Goal: Task Accomplishment & Management: Manage account settings

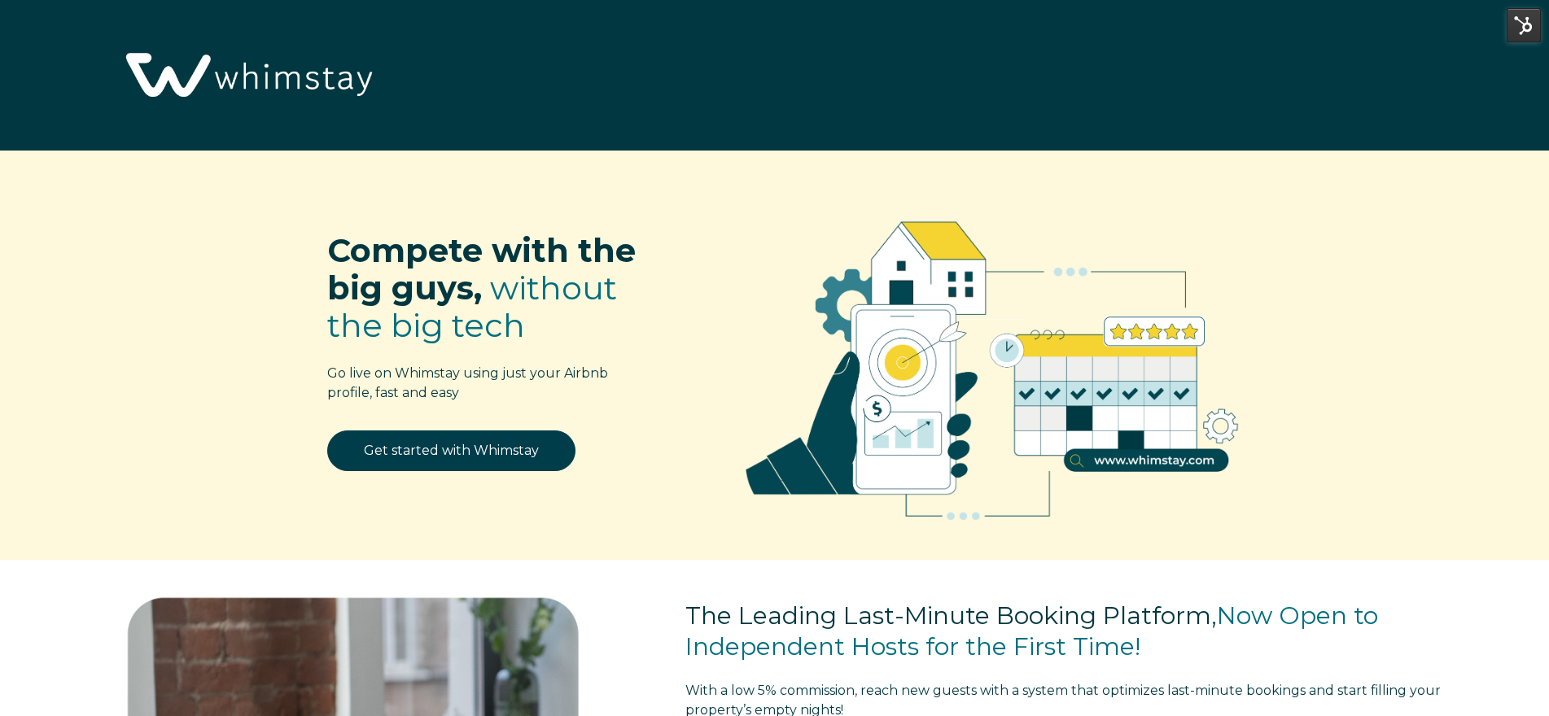
select select "US"
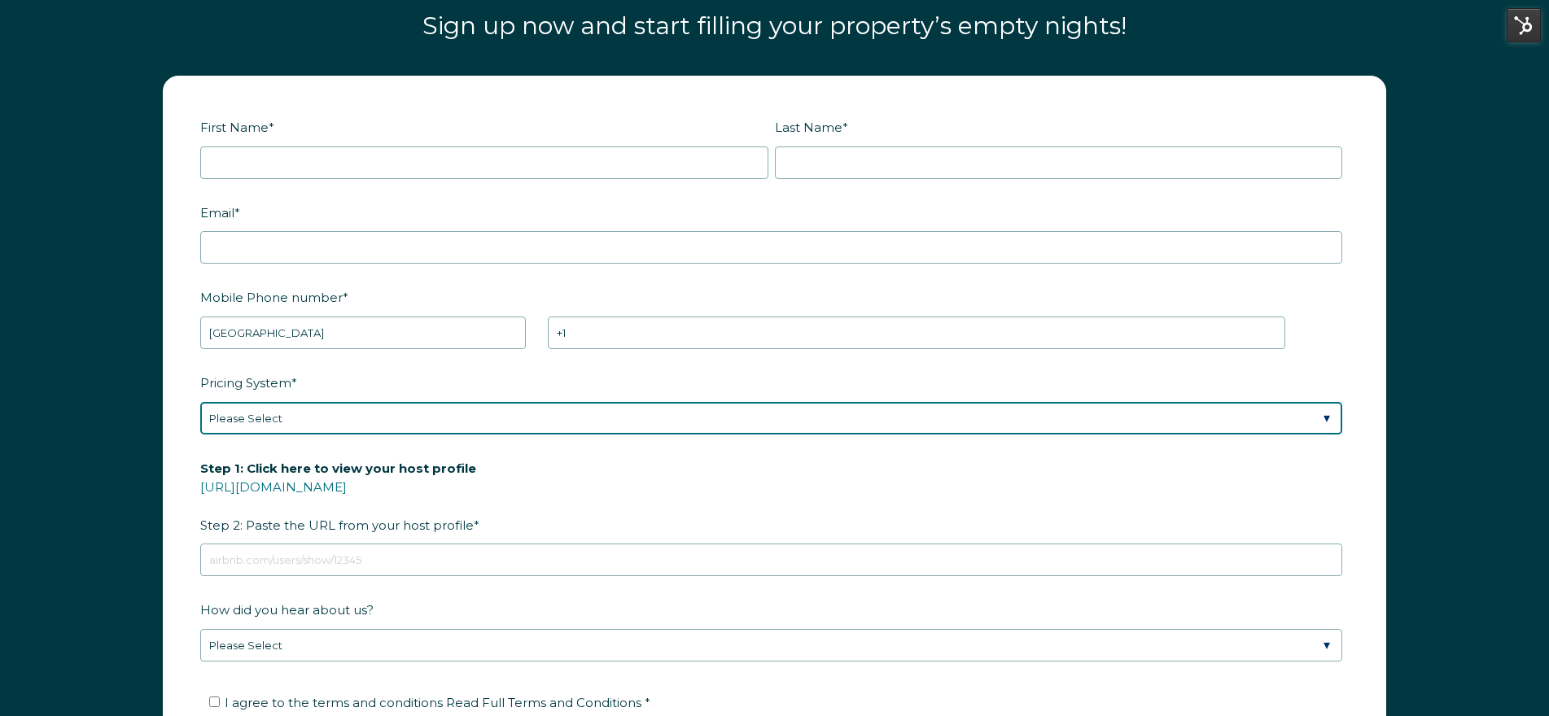
click at [623, 419] on select "Please Select Manual Airbnb Smart Pricing PriceLabs Wheelhouse Beyond Pricing 3…" at bounding box center [771, 418] width 1142 height 33
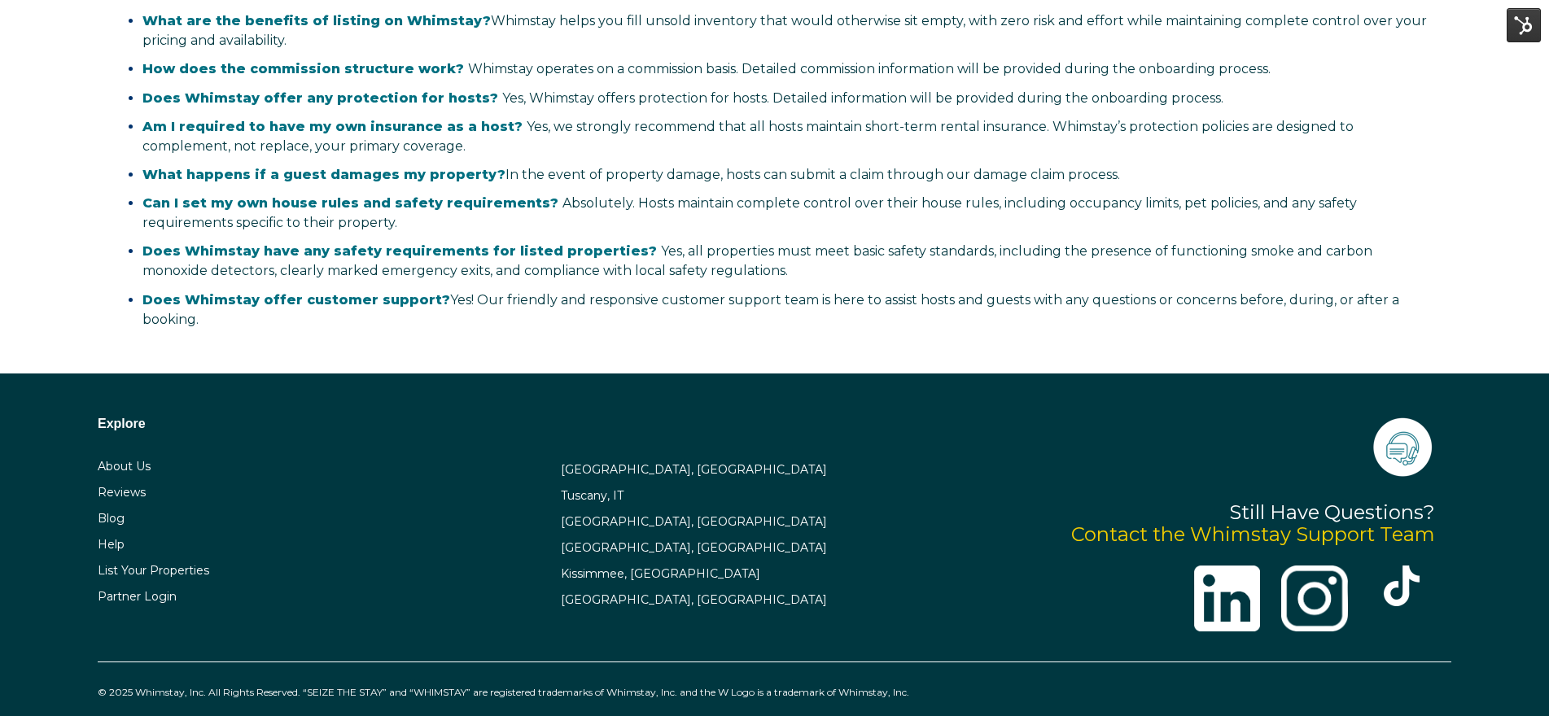
scroll to position [3367, 0]
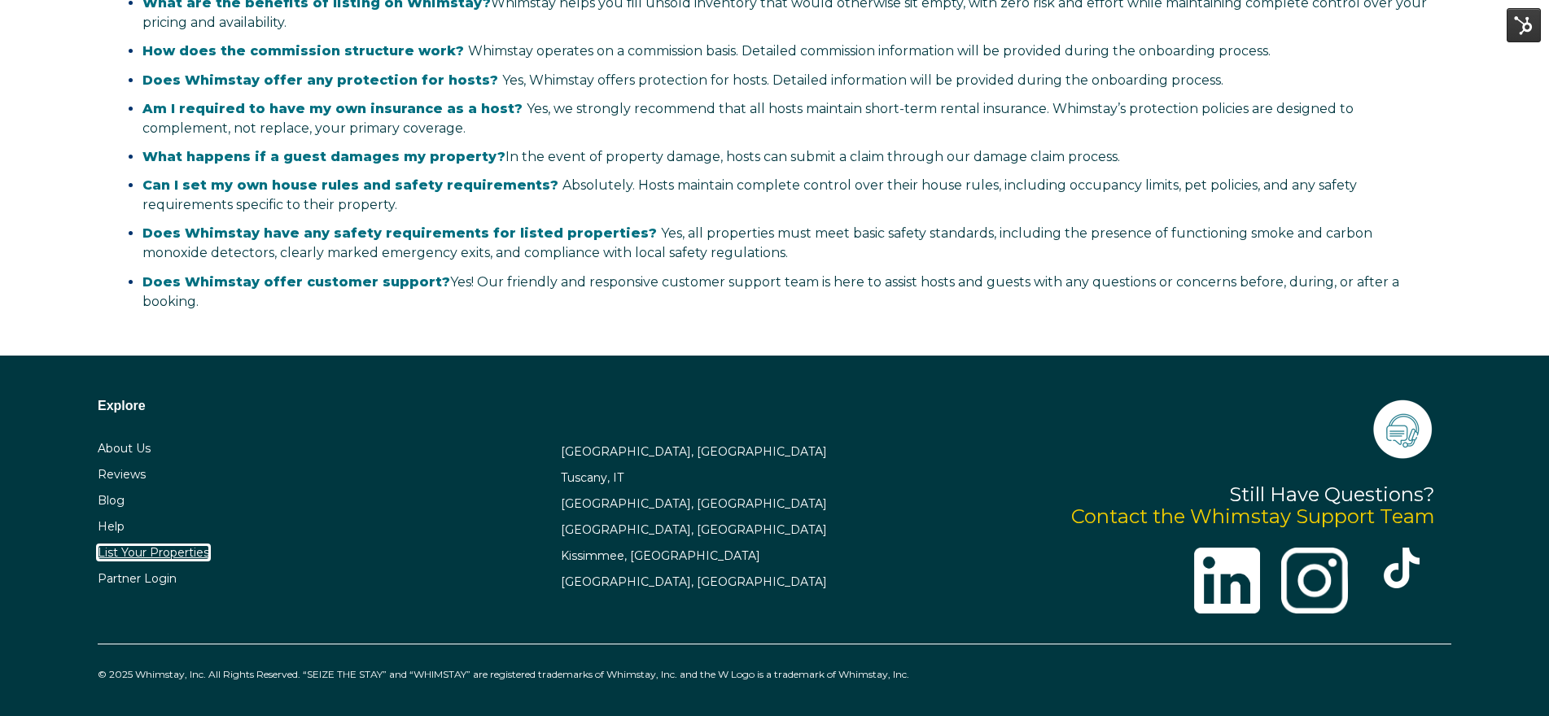
click at [177, 547] on link "List Your Properties" at bounding box center [153, 552] width 111 height 15
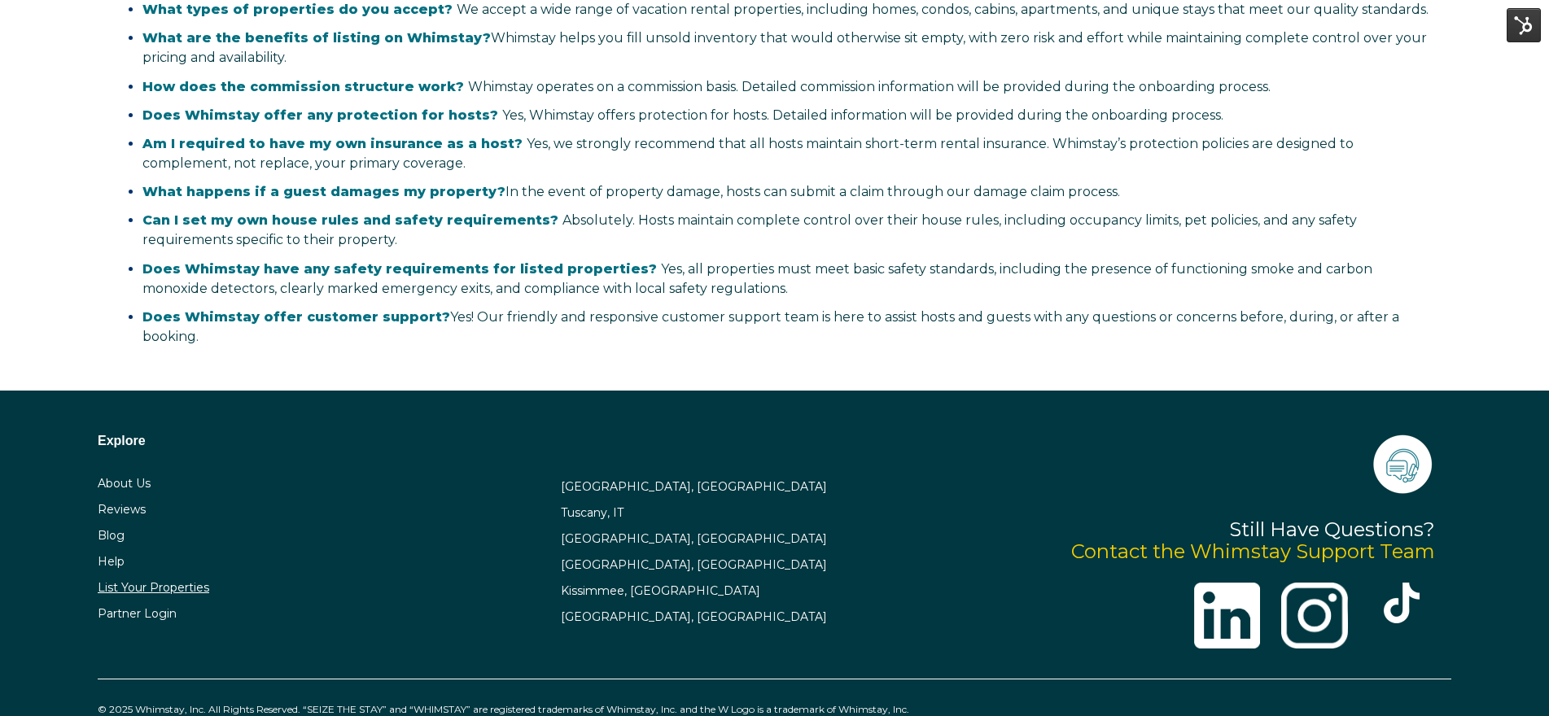
scroll to position [3402, 0]
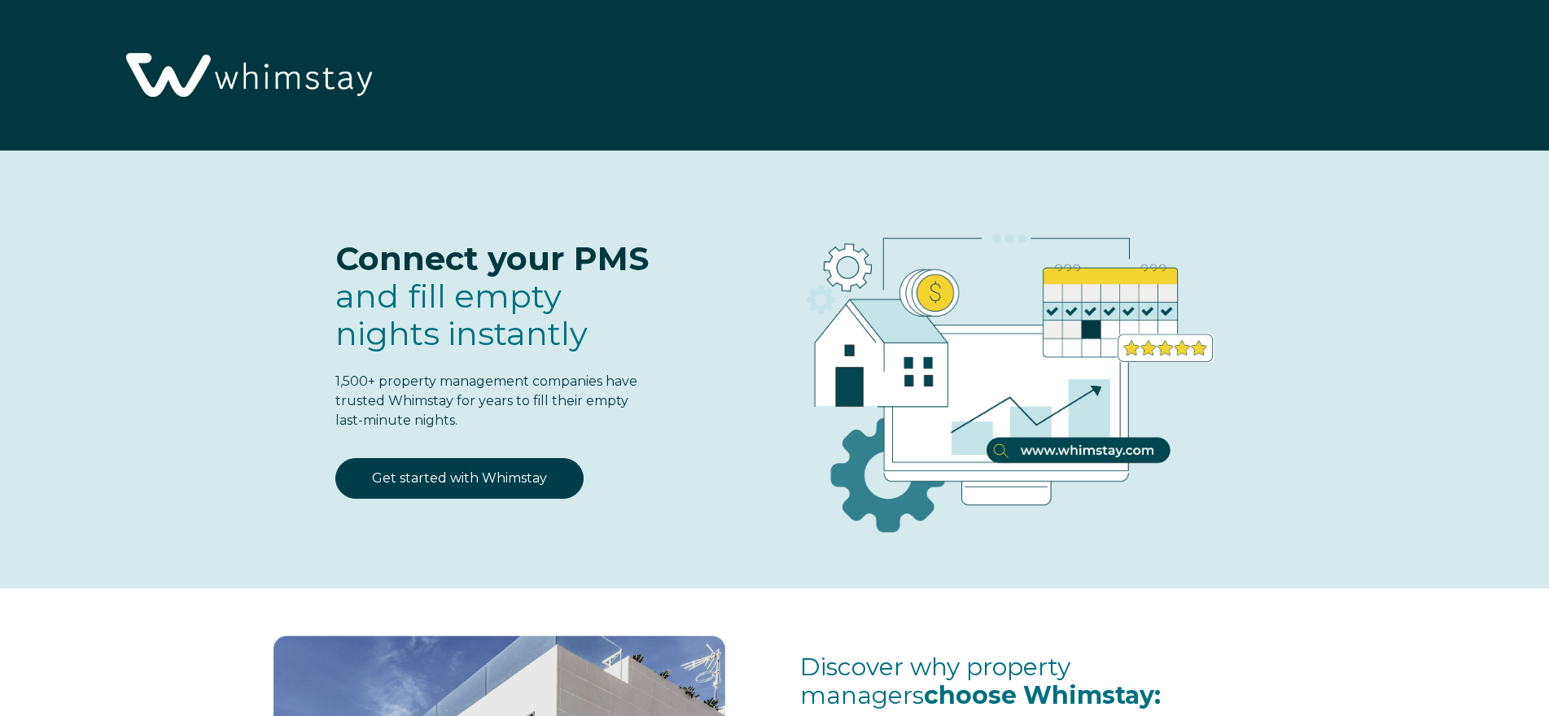
select select "US"
select select "Standard"
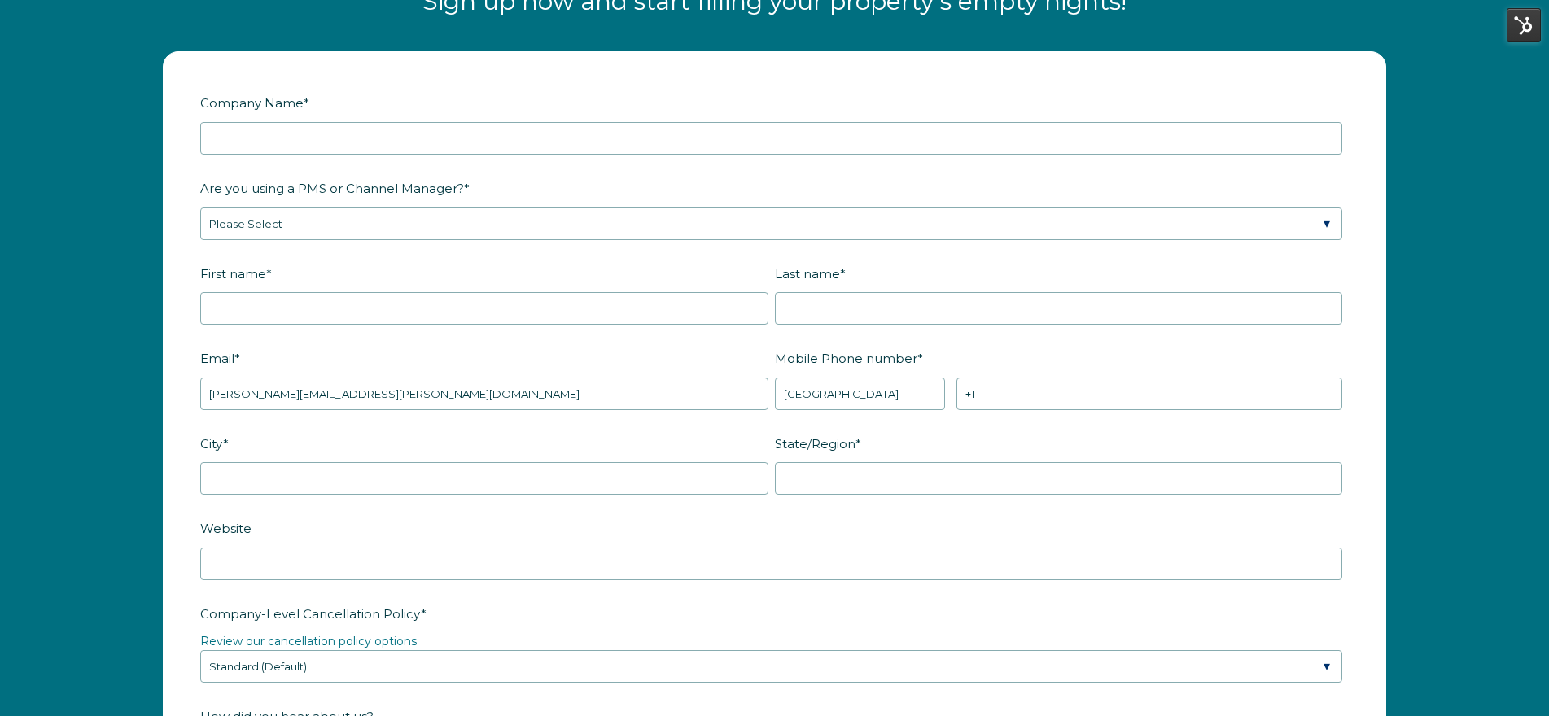
scroll to position [2149, 0]
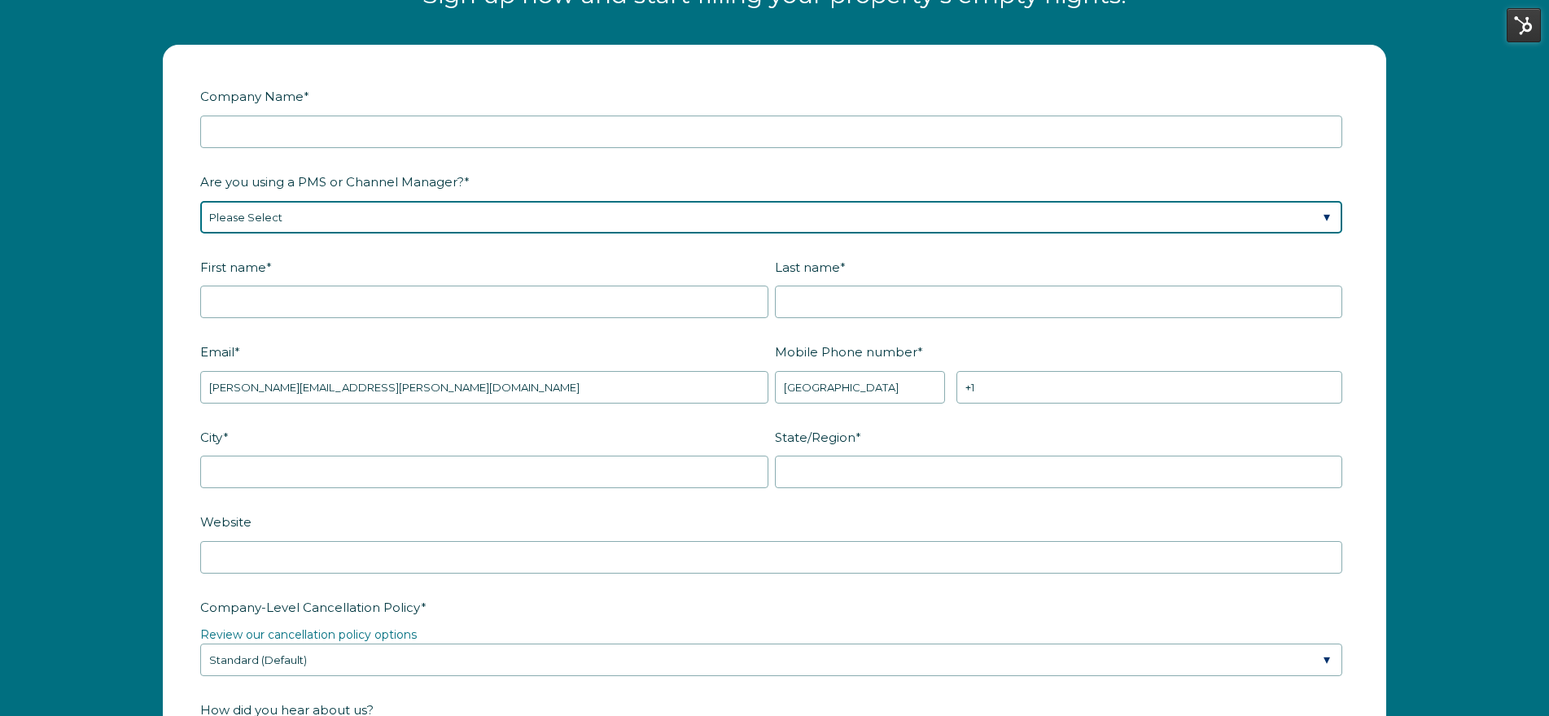
click at [397, 203] on select "Please Select Barefoot BookingPal Boost Brightside CiiRUS Escapia Guesty Hostaw…" at bounding box center [771, 217] width 1142 height 33
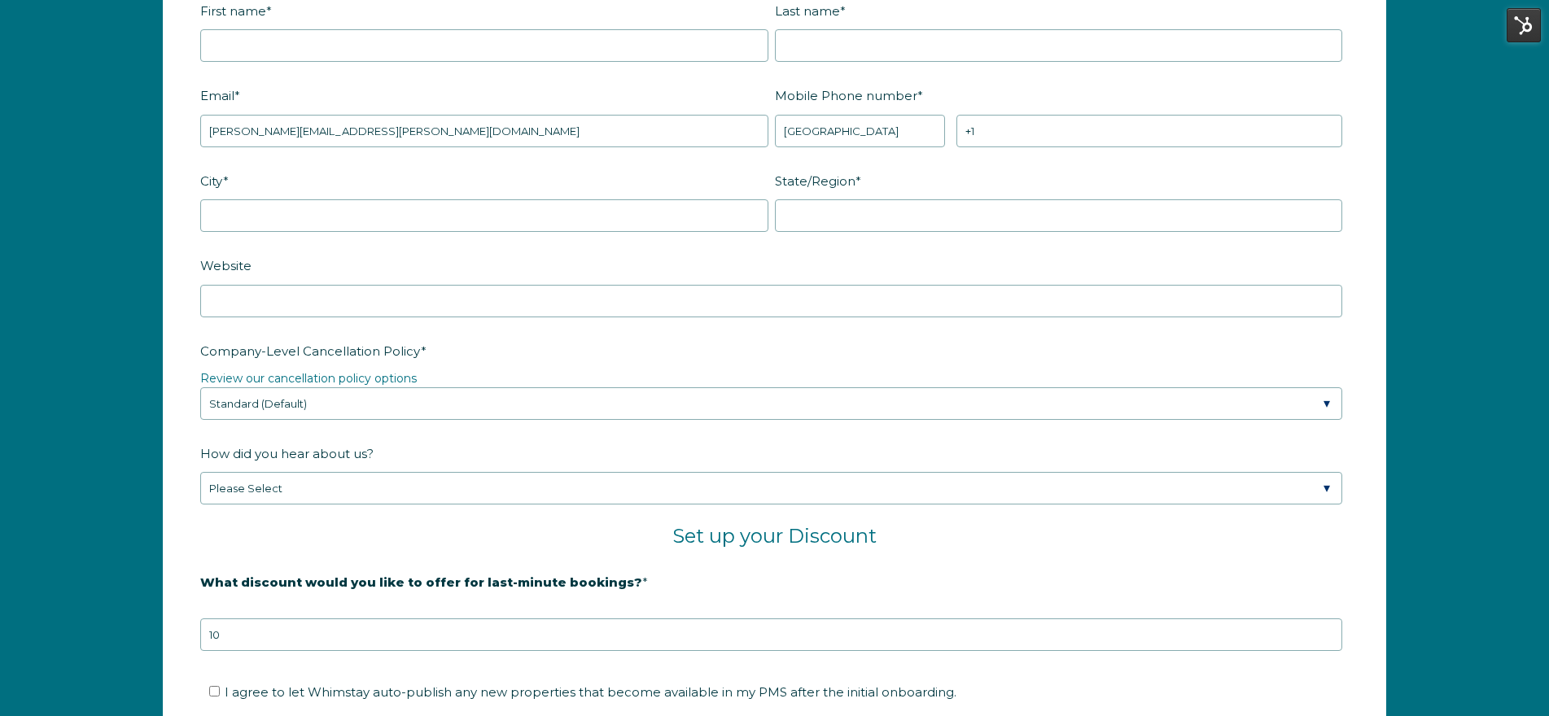
scroll to position [2416, 0]
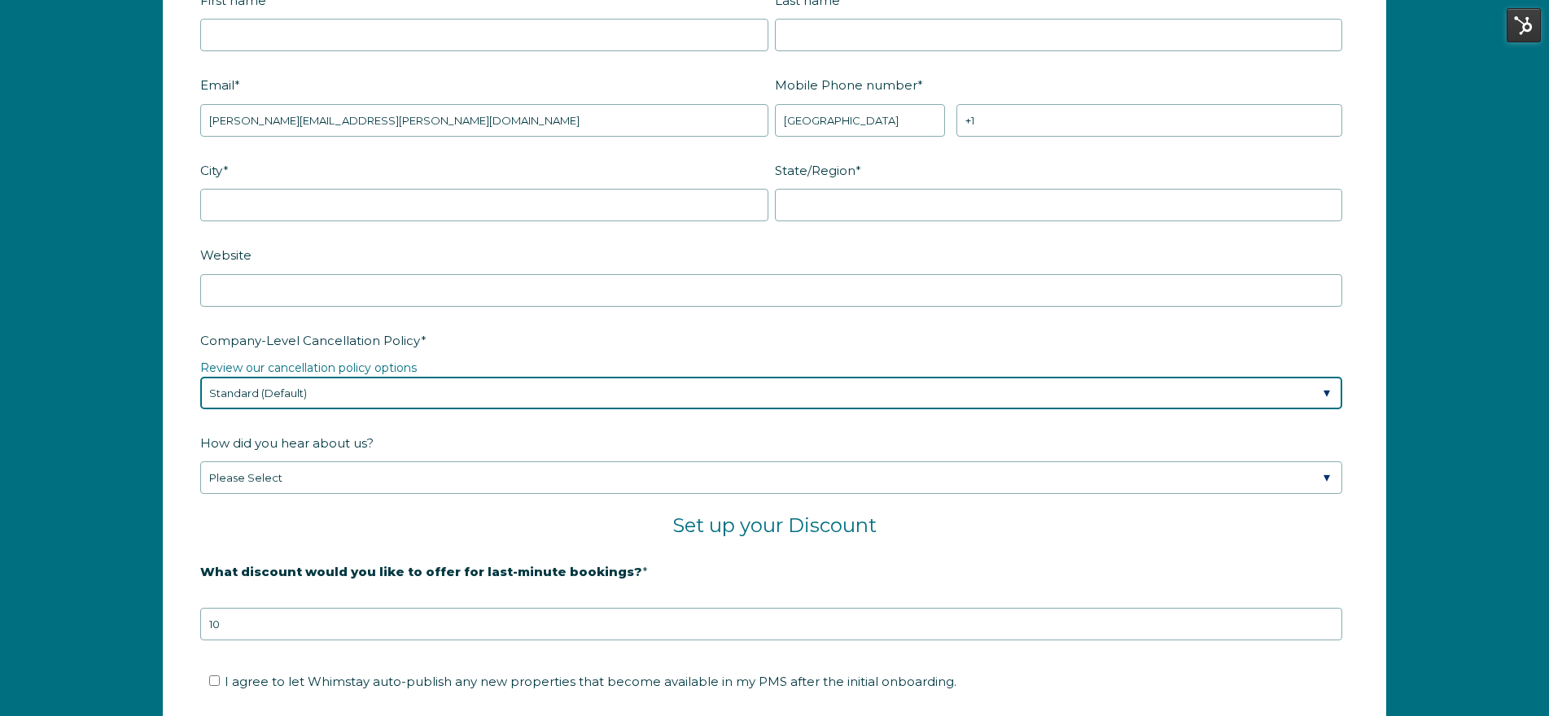
click at [445, 405] on select "Please Select Partial Standard (Default) Moderate Strict" at bounding box center [771, 393] width 1142 height 33
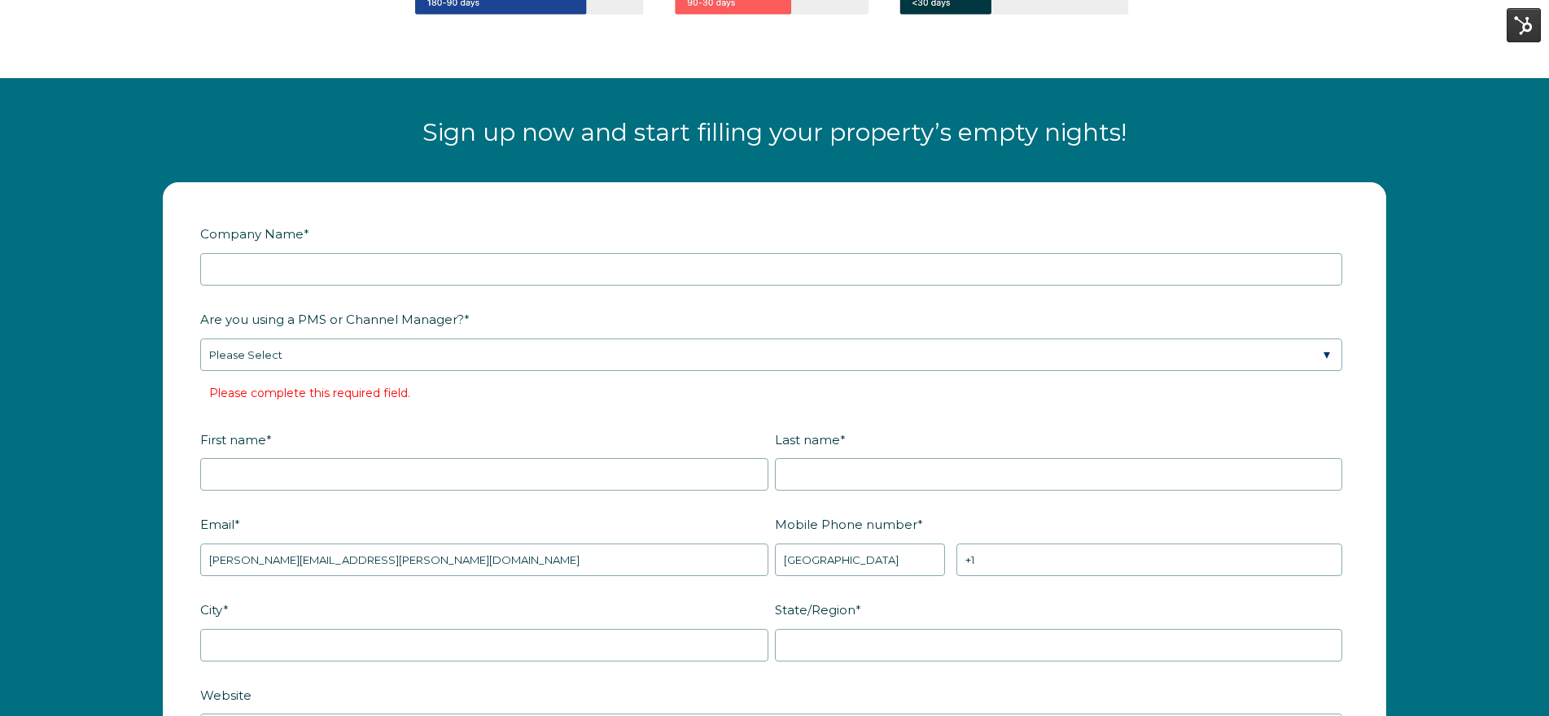
scroll to position [2011, 0]
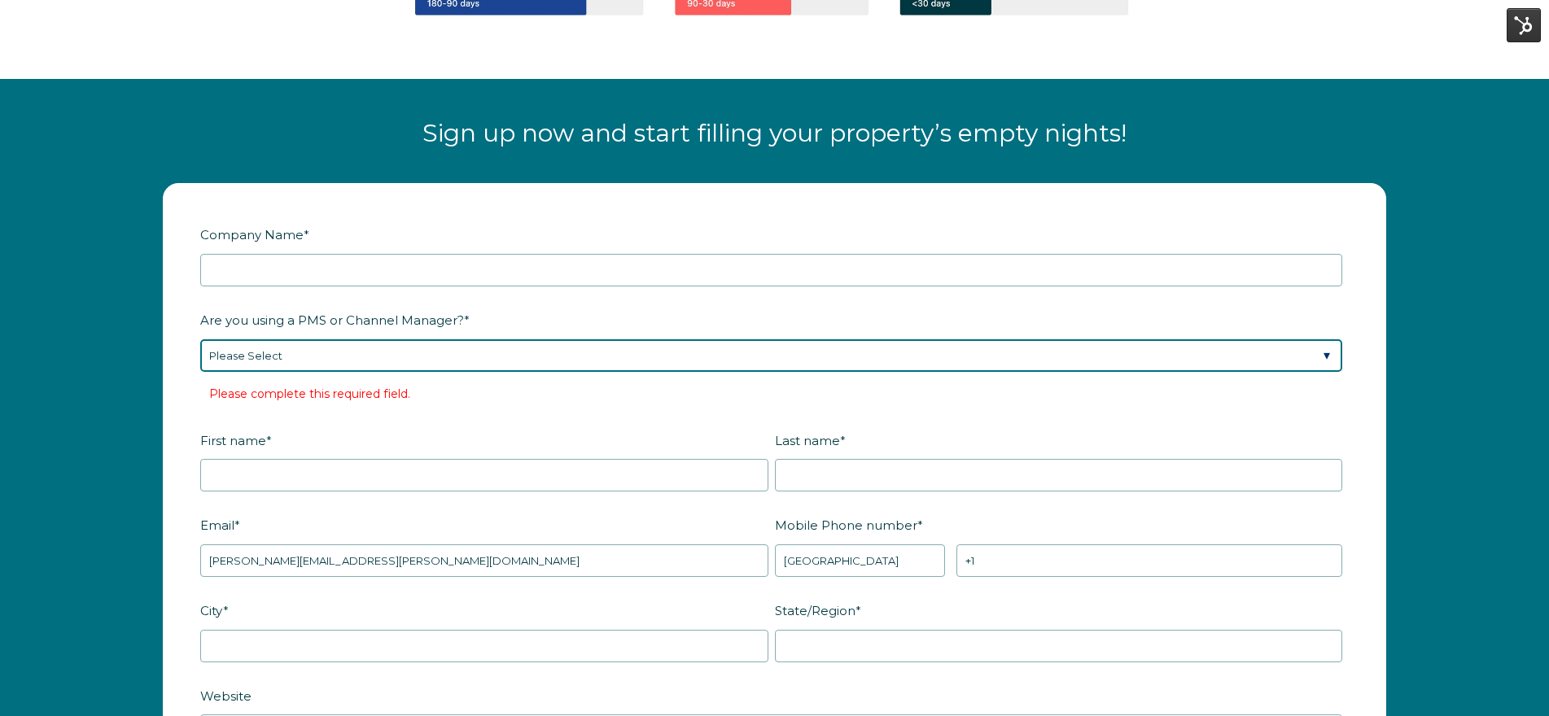
click at [425, 339] on select "Please Select Barefoot BookingPal Boost Brightside CiiRUS Escapia Guesty Hostaw…" at bounding box center [771, 355] width 1142 height 33
select select "Not Listed"
click at [200, 339] on select "Please Select Barefoot BookingPal Boost Brightside CiiRUS Escapia Guesty Hostaw…" at bounding box center [771, 355] width 1142 height 33
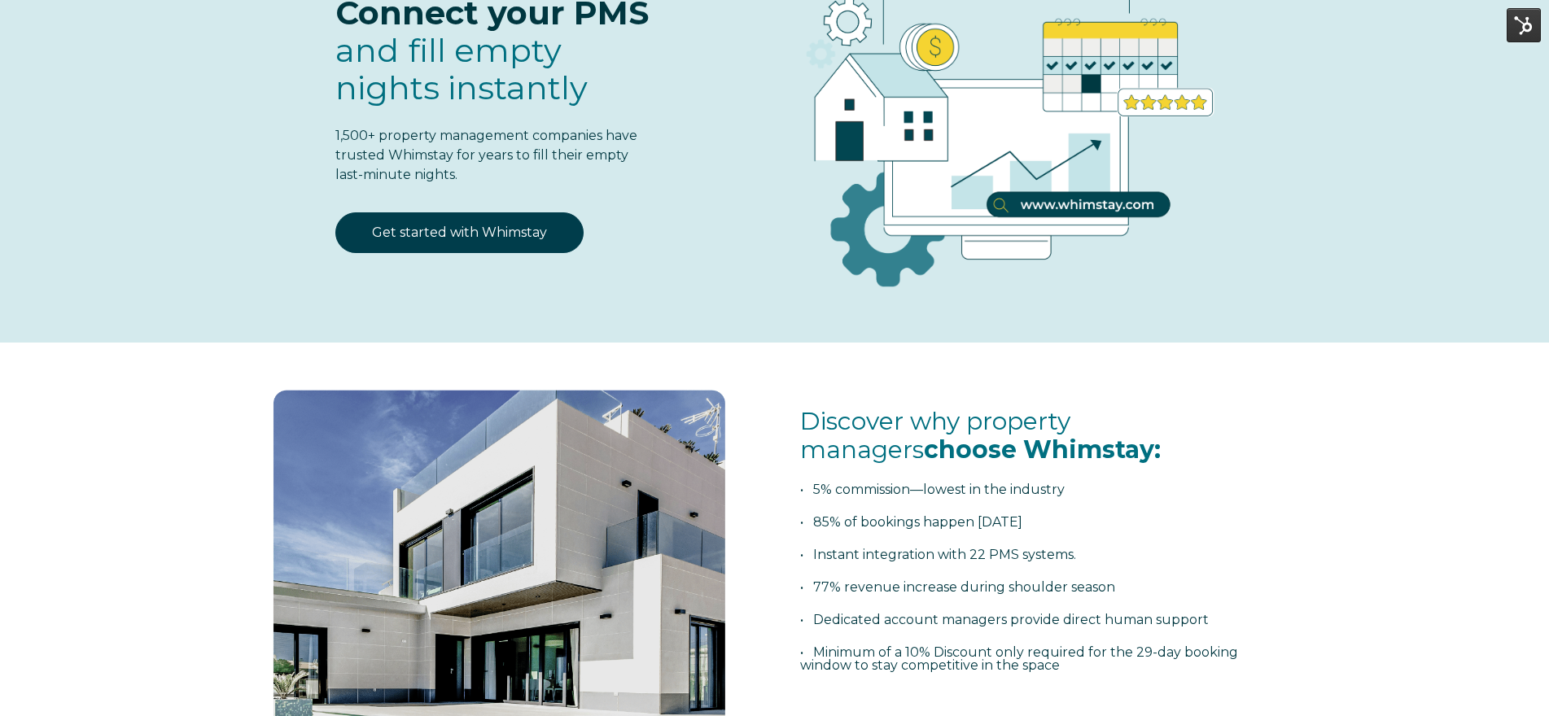
scroll to position [0, 0]
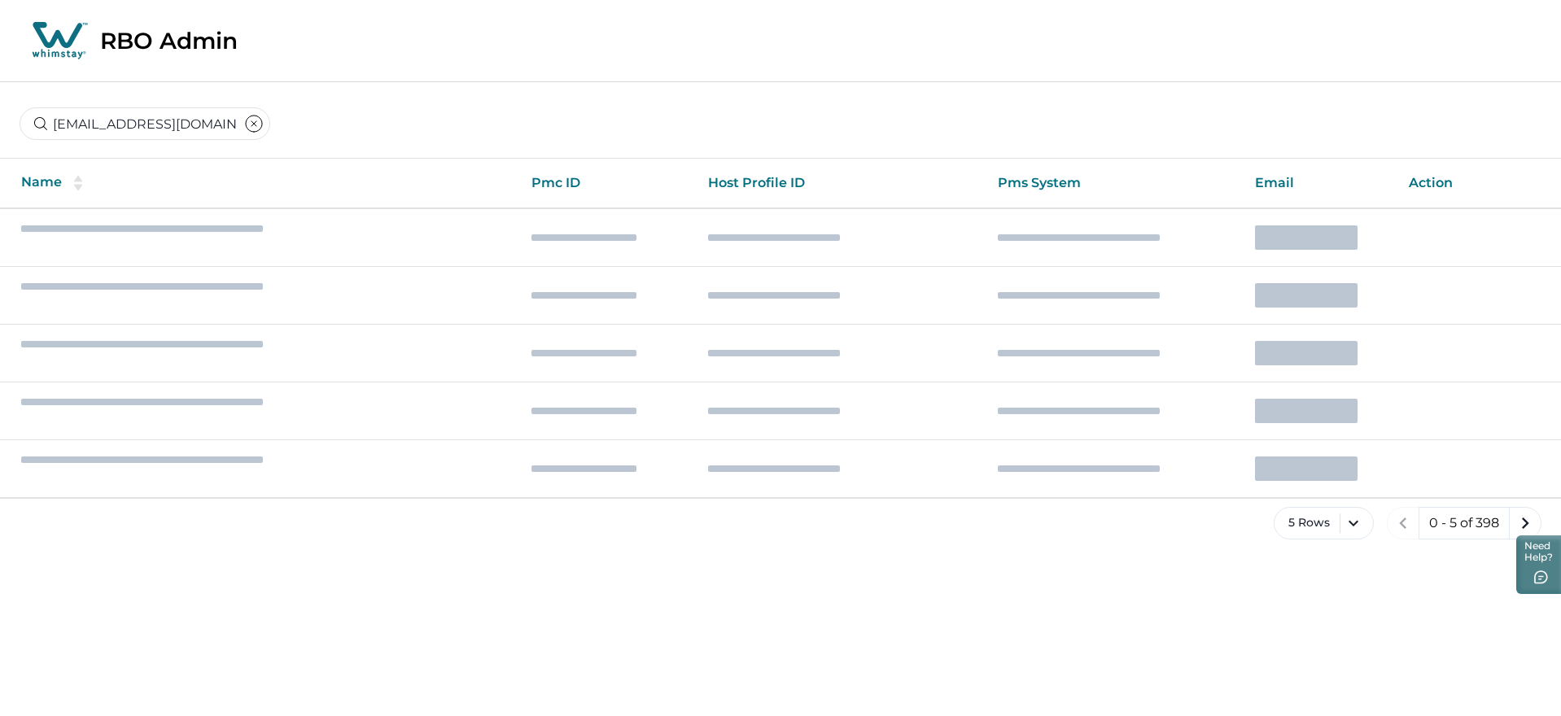
scroll to position [0, 4]
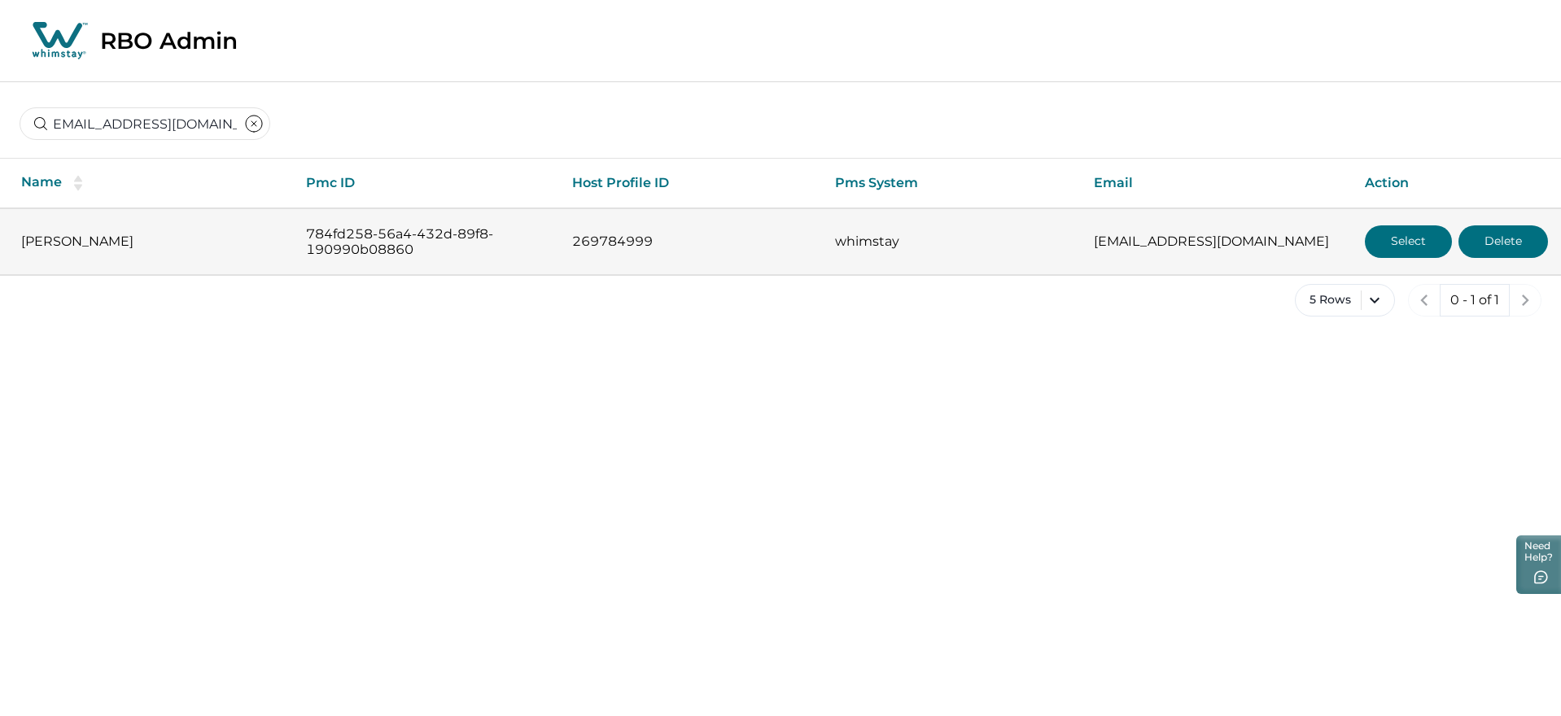
type input "[EMAIL_ADDRESS][DOMAIN_NAME]"
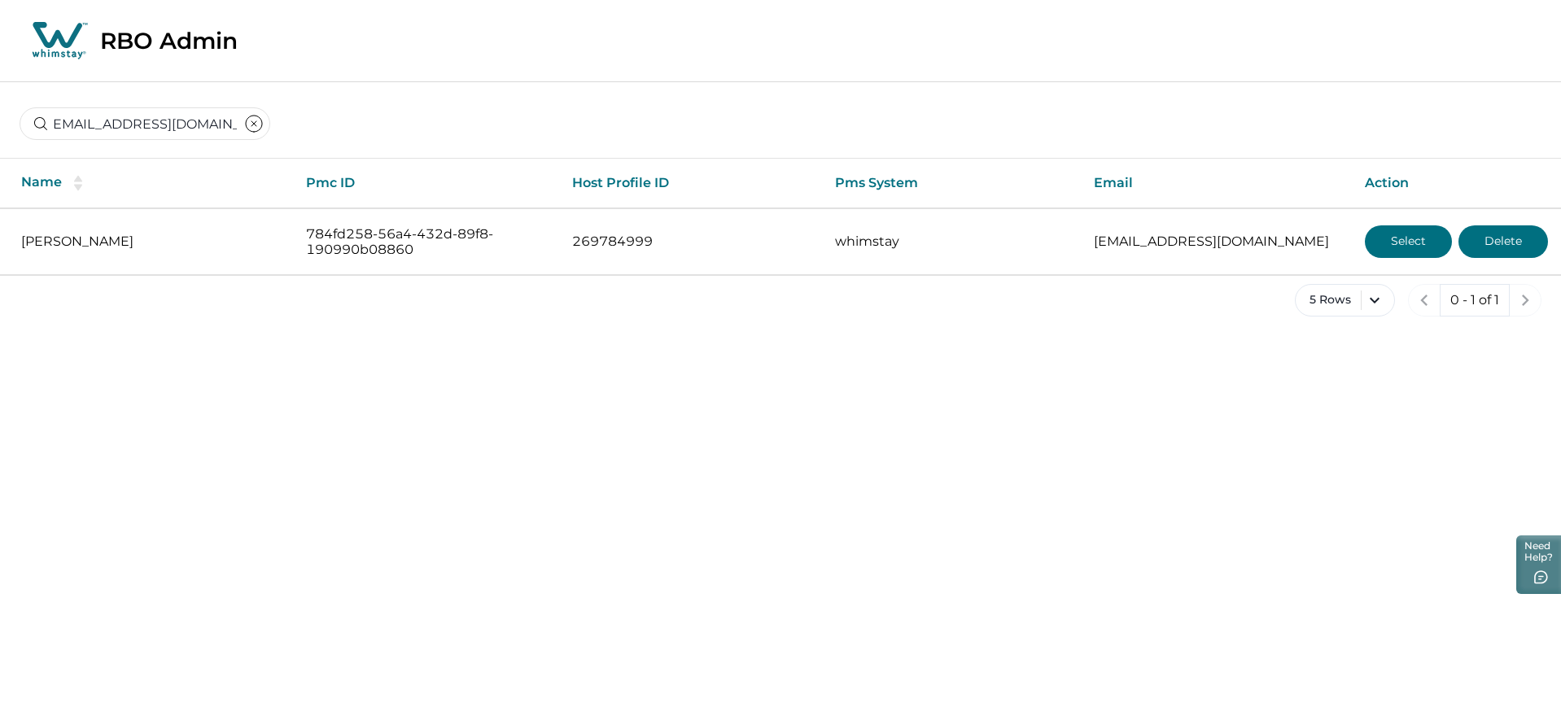
drag, startPoint x: 1396, startPoint y: 246, endPoint x: 1087, endPoint y: 256, distance: 308.6
click at [1396, 246] on button "Select" at bounding box center [1408, 241] width 87 height 33
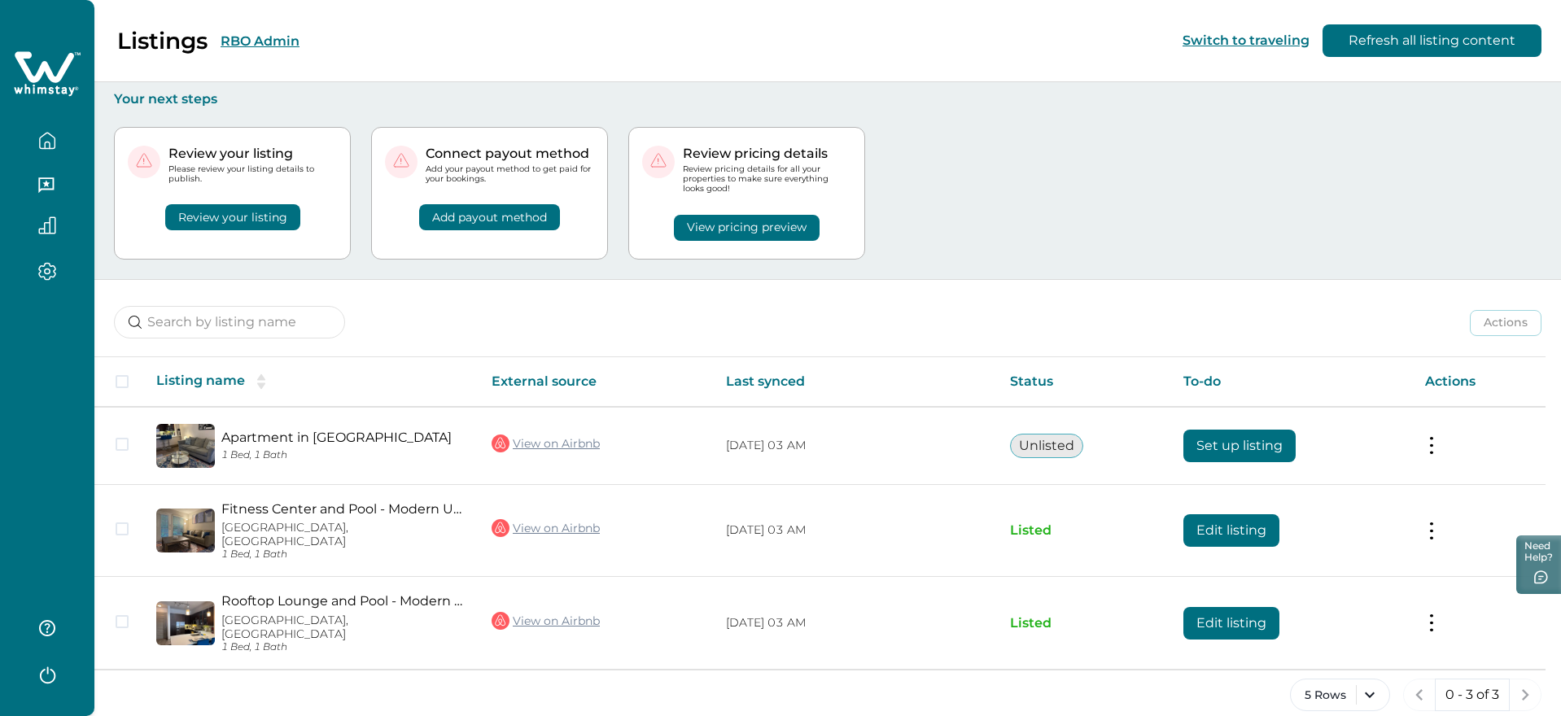
click at [50, 181] on icon "button" at bounding box center [47, 186] width 18 height 18
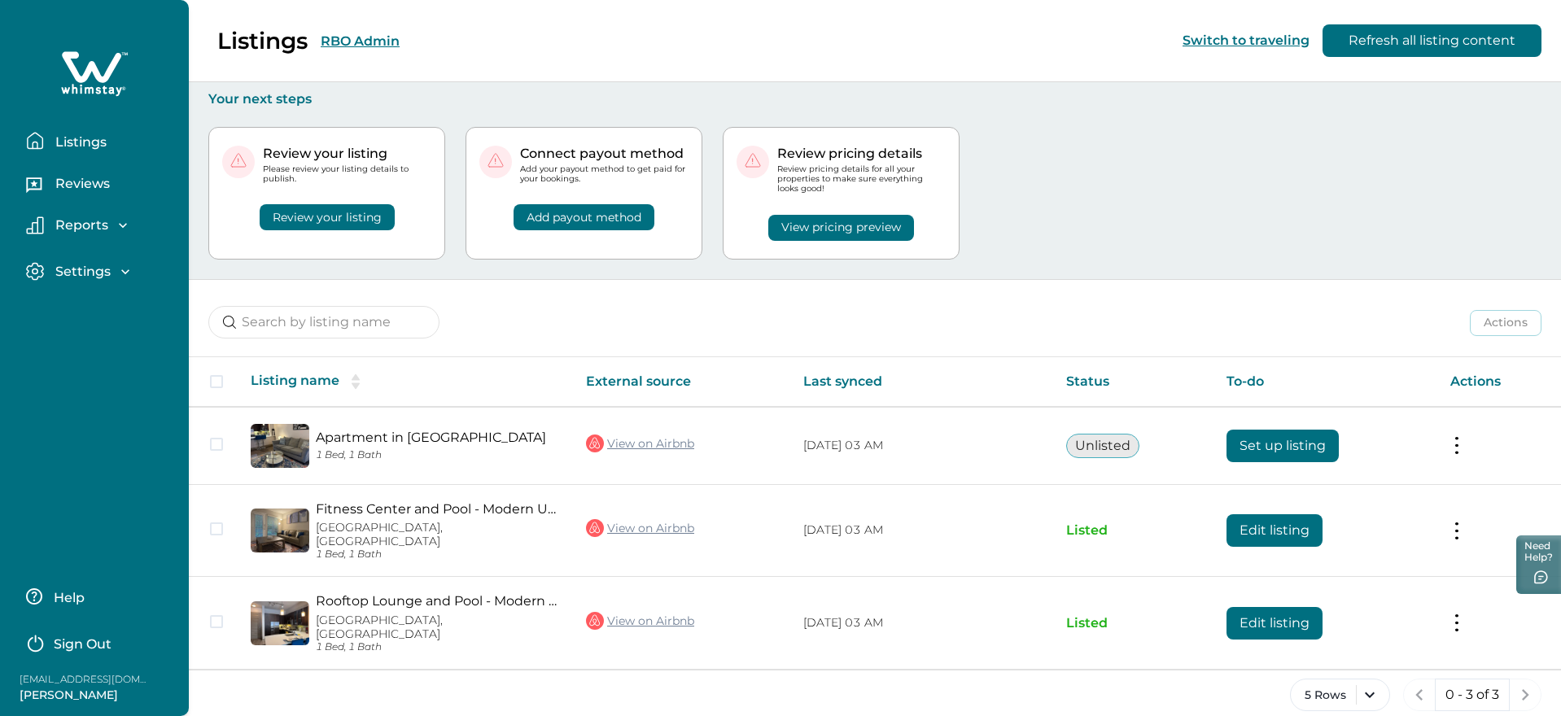
click at [77, 221] on p "Reports" at bounding box center [79, 225] width 58 height 16
click at [94, 294] on p "Reservations" at bounding box center [95, 293] width 91 height 16
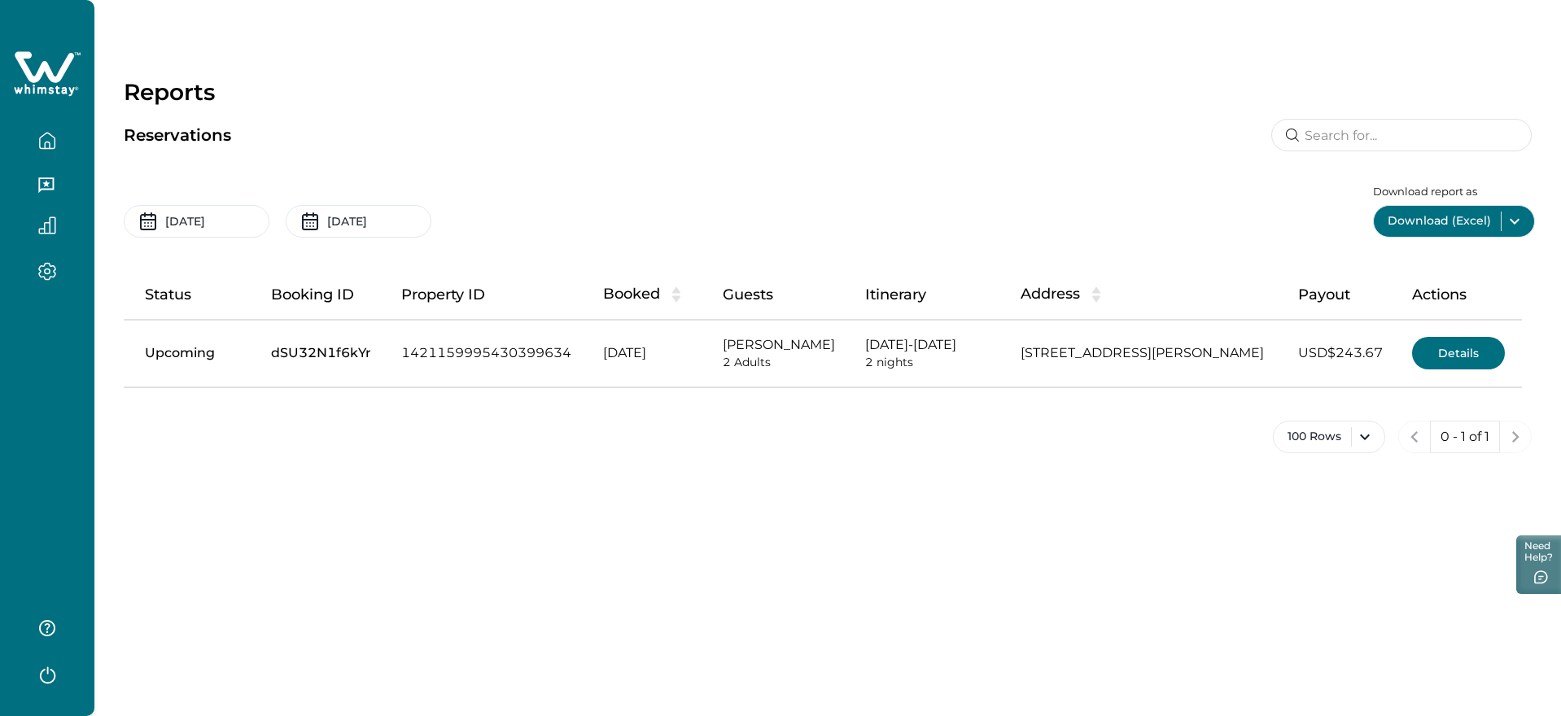
drag, startPoint x: 461, startPoint y: 351, endPoint x: 386, endPoint y: 356, distance: 75.1
click at [386, 356] on tr "Upcoming dSU32N1f6kYr 1421159995430399634 Oct 07, 2025 Sergio Navarro 2 Adults …" at bounding box center [823, 353] width 1398 height 67
copy td "dSU32N1f6kYr"
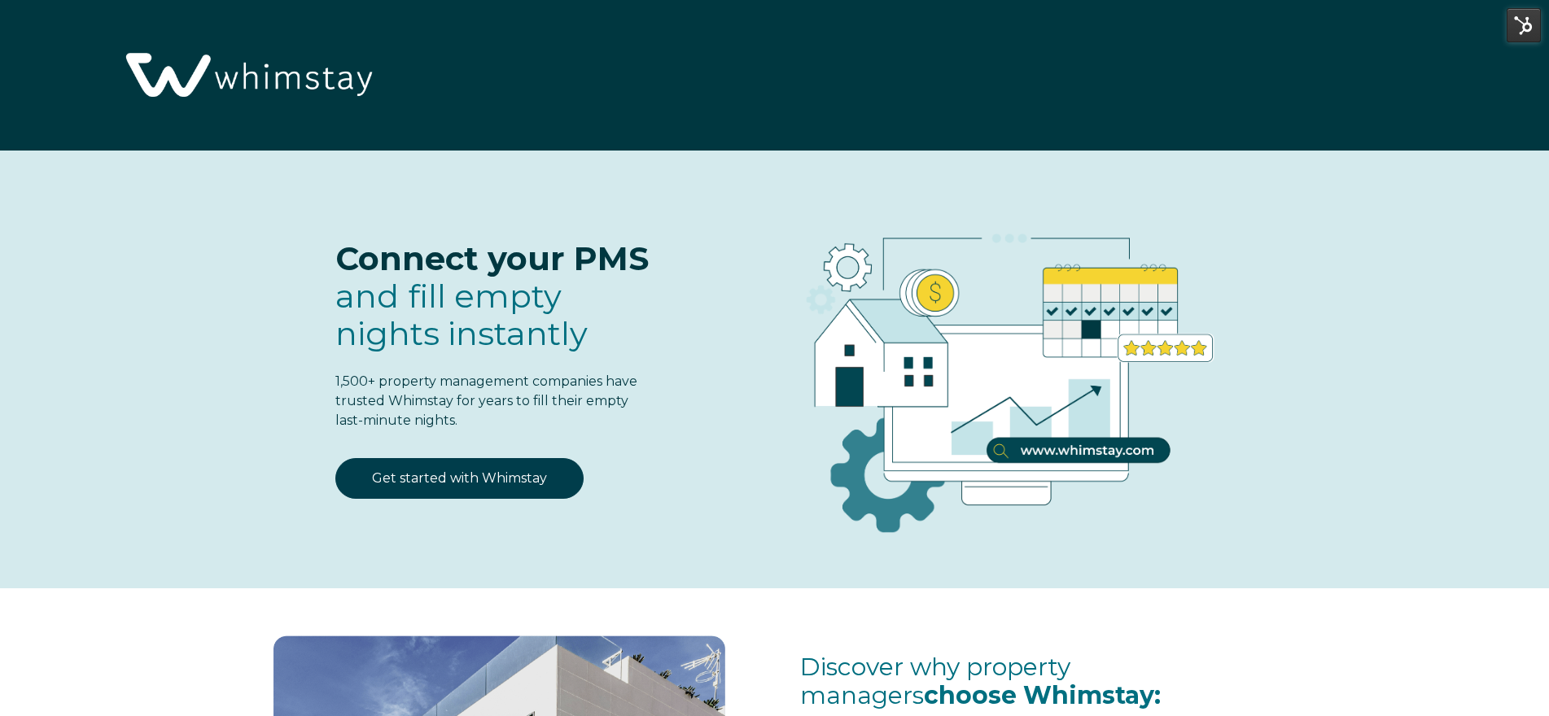
select select "US"
select select "Standard"
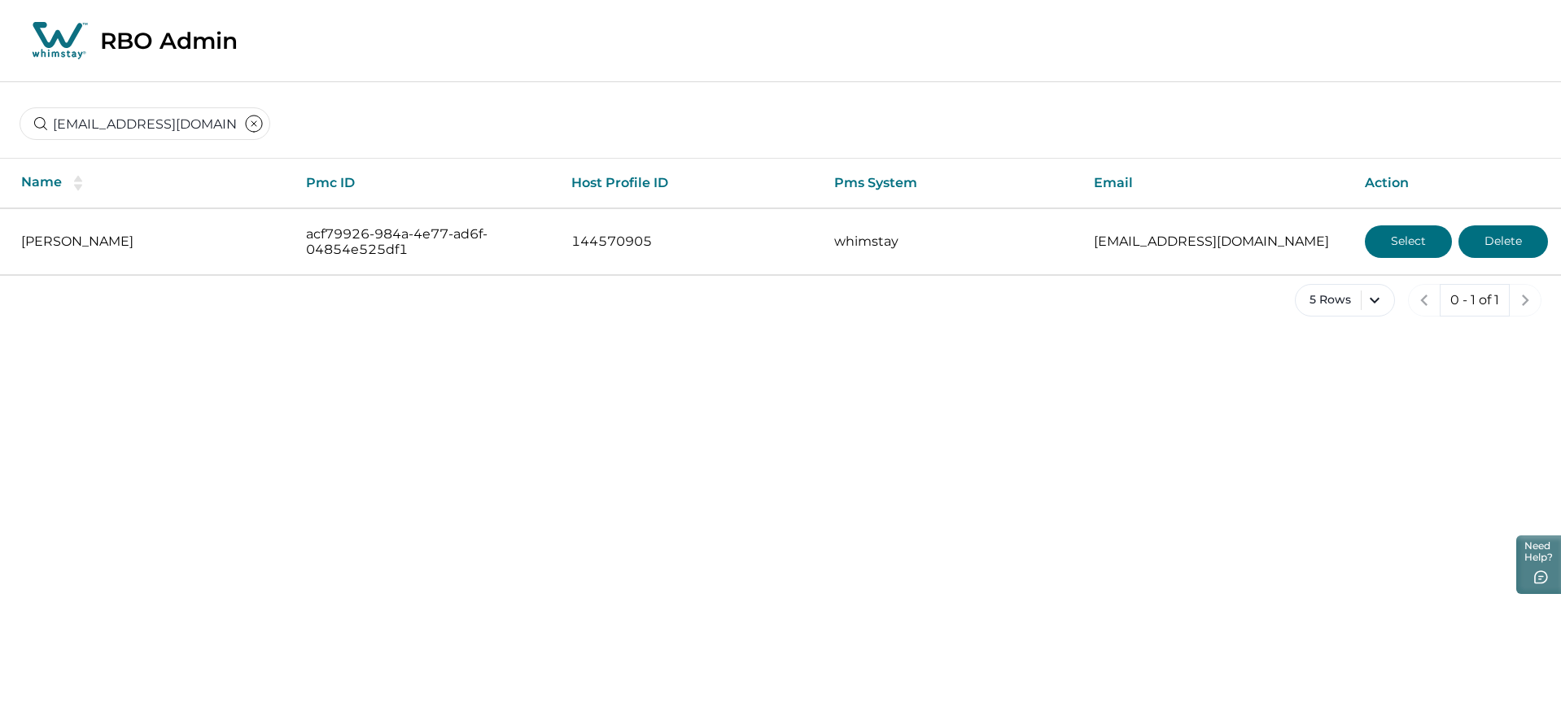
scroll to position [0, 7]
type input "[EMAIL_ADDRESS][DOMAIN_NAME]"
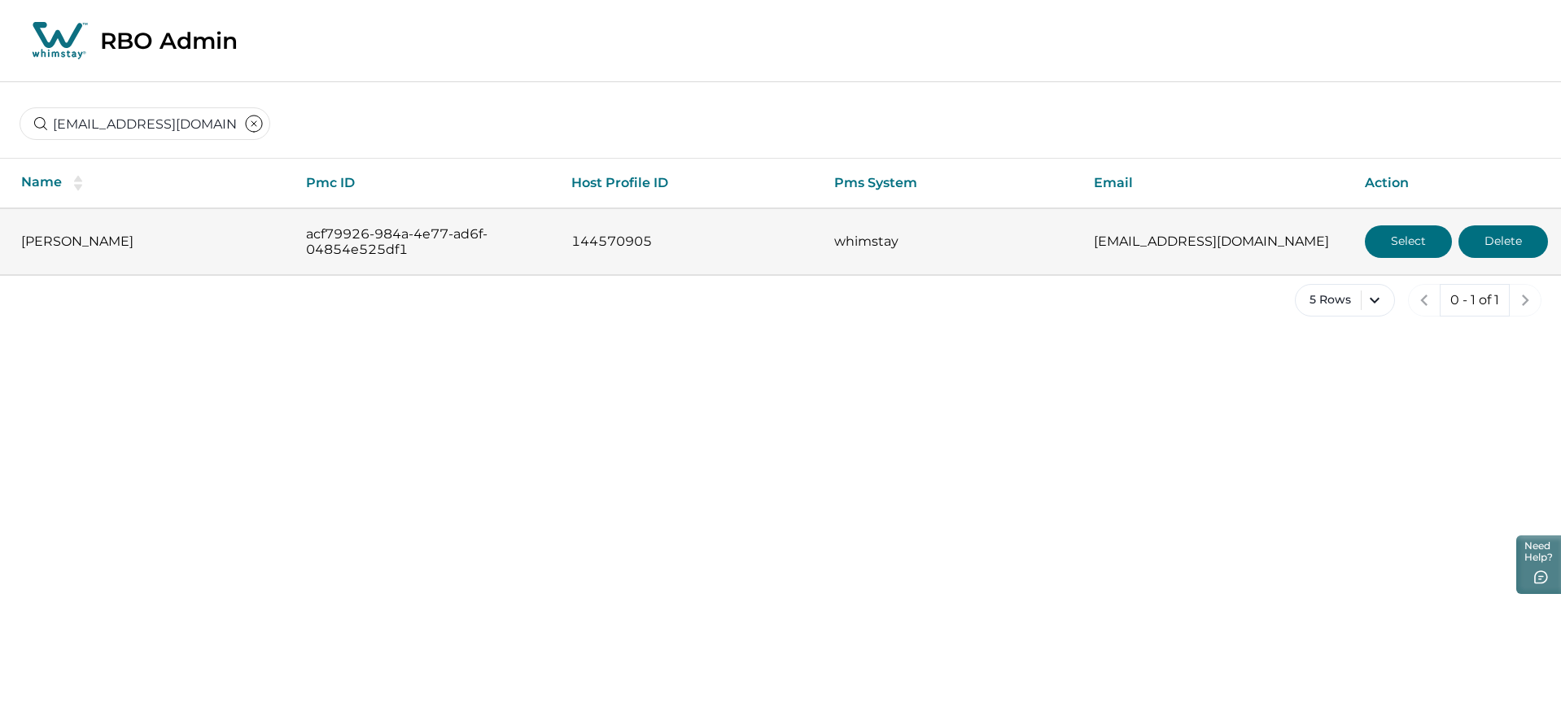
click at [1413, 234] on button "Select" at bounding box center [1408, 241] width 87 height 33
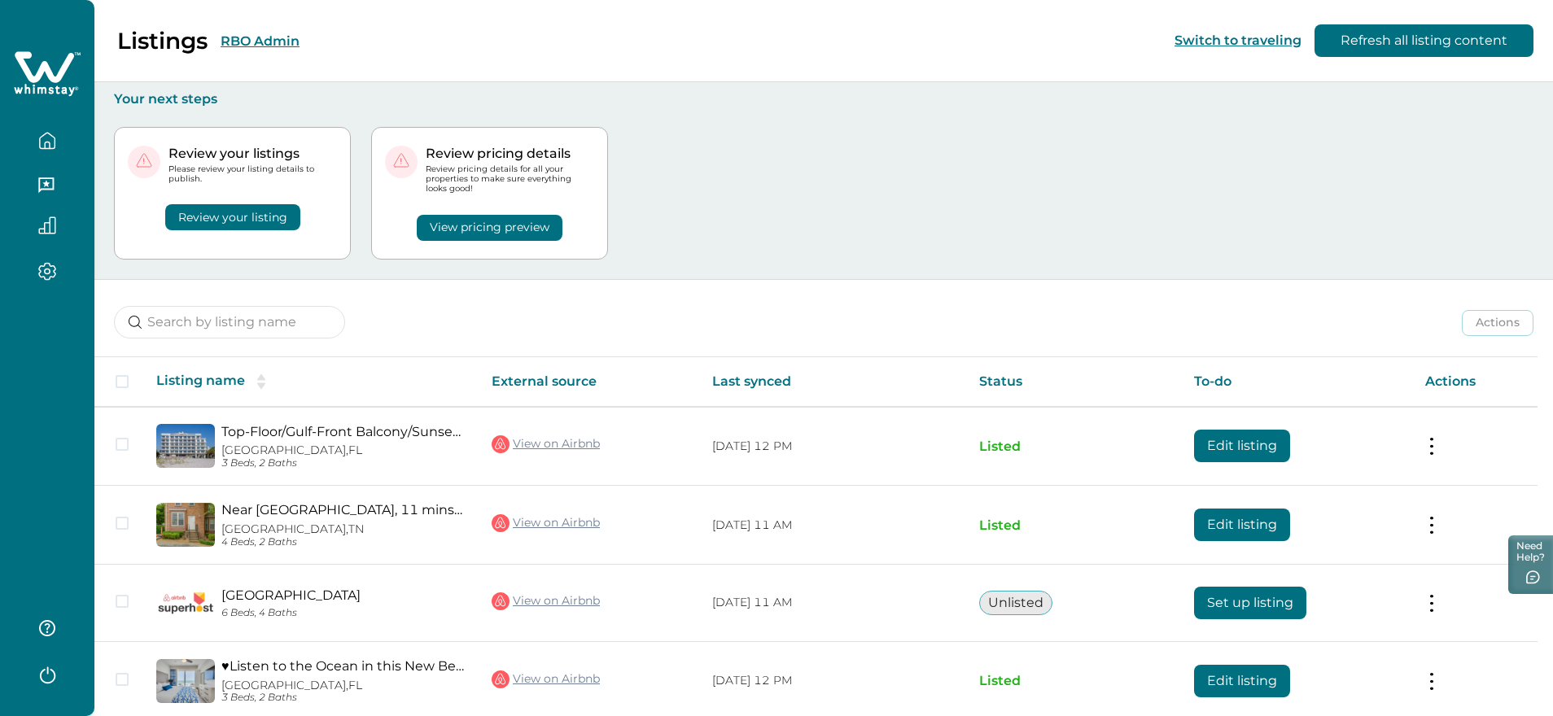
scroll to position [150, 0]
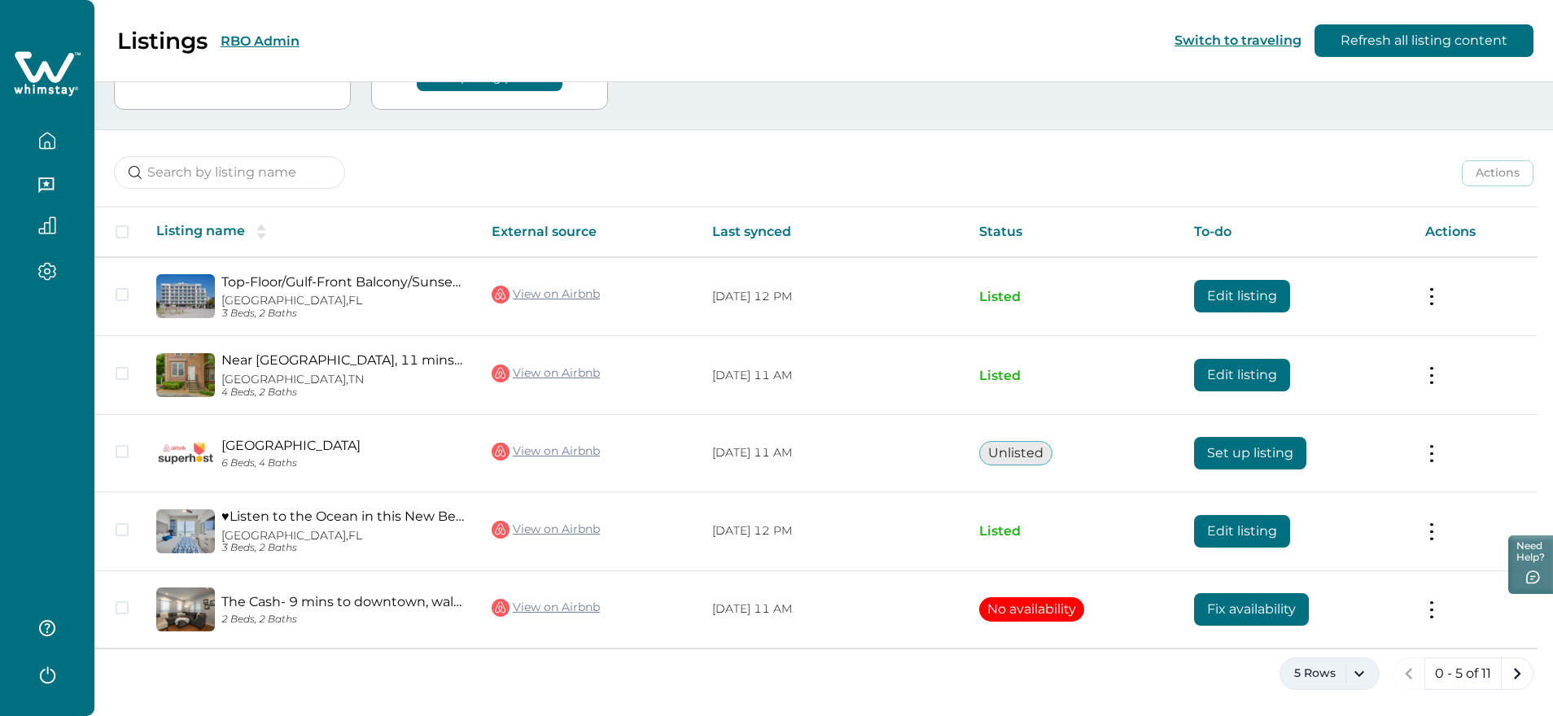
click at [1323, 673] on button "5 Rows" at bounding box center [1329, 674] width 100 height 33
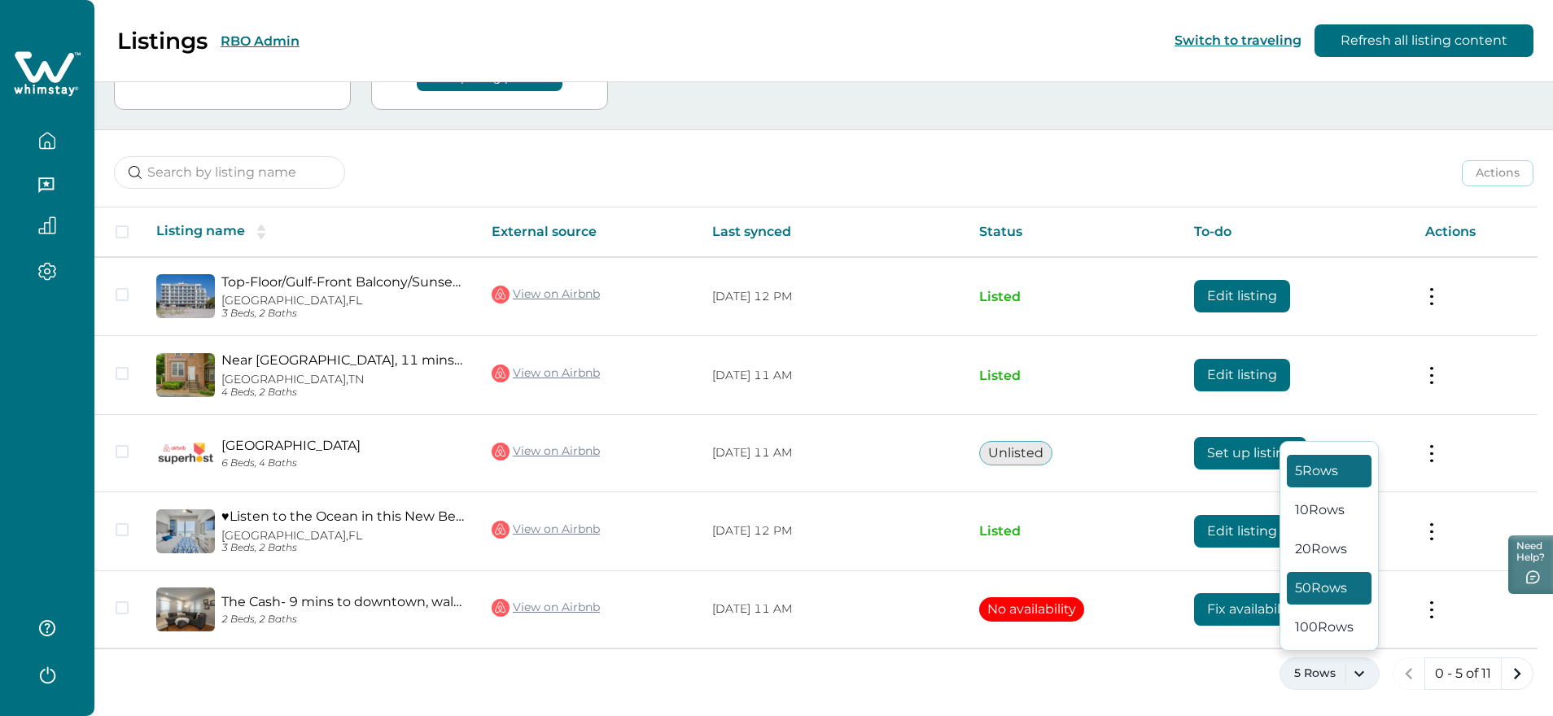
click at [1342, 591] on button "50 Rows" at bounding box center [1329, 588] width 85 height 33
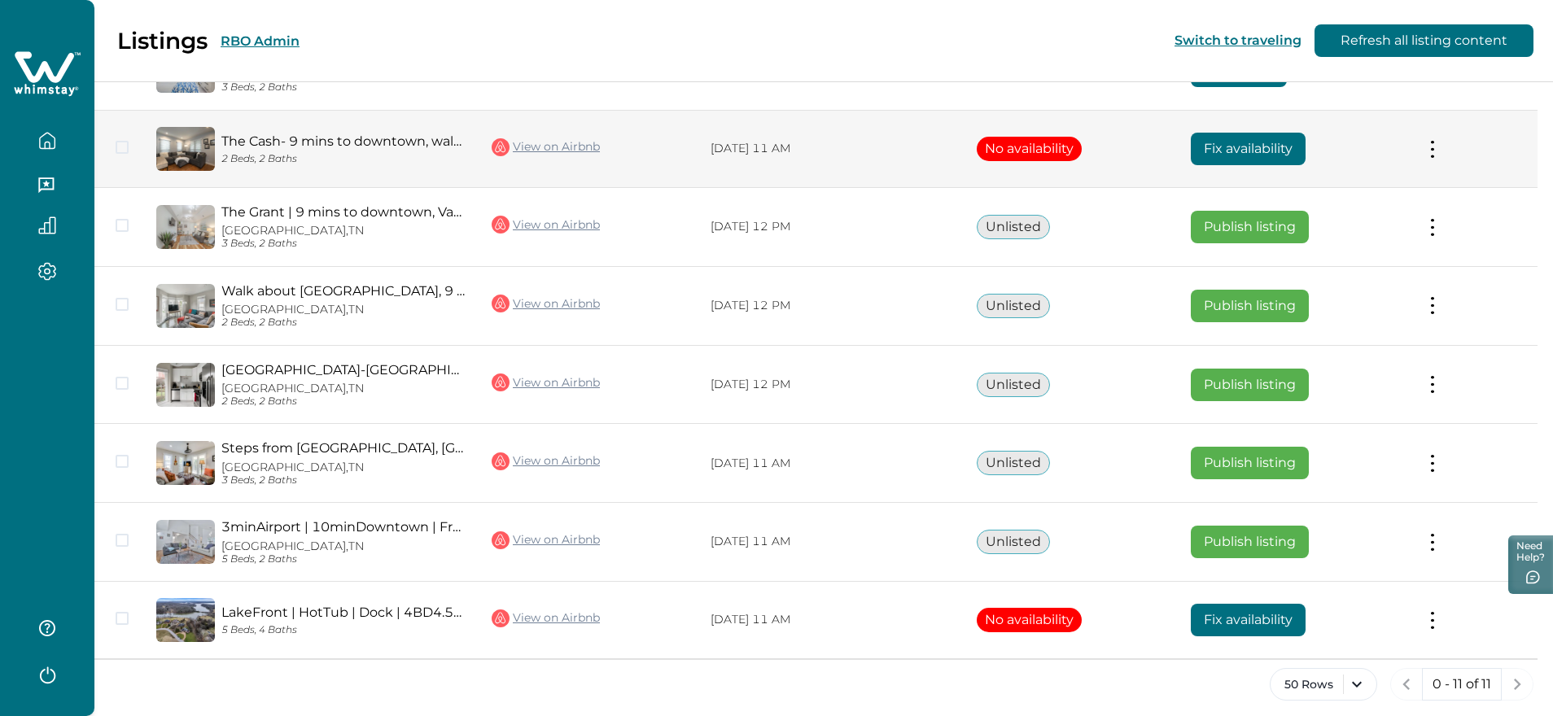
scroll to position [621, 0]
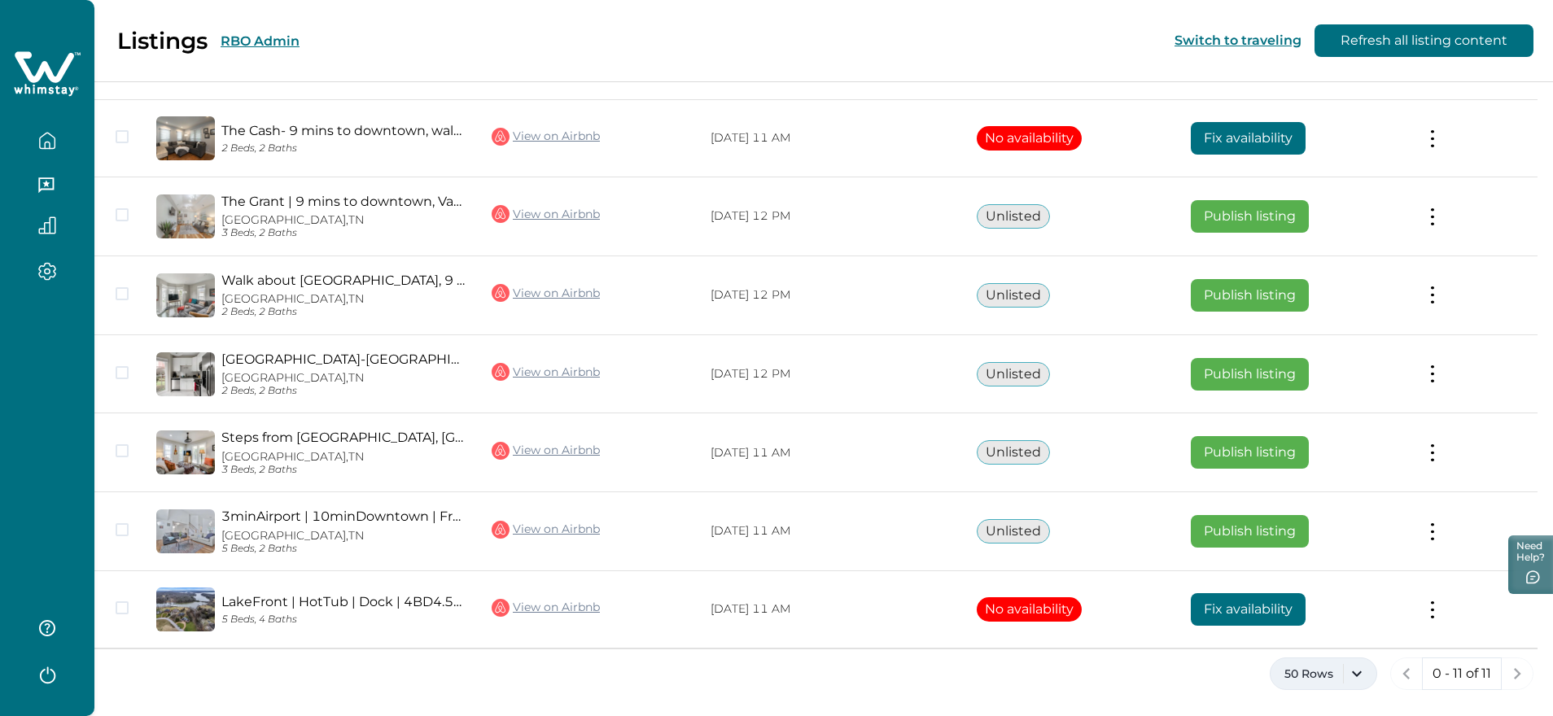
click at [1365, 675] on button "50 Rows" at bounding box center [1323, 674] width 107 height 33
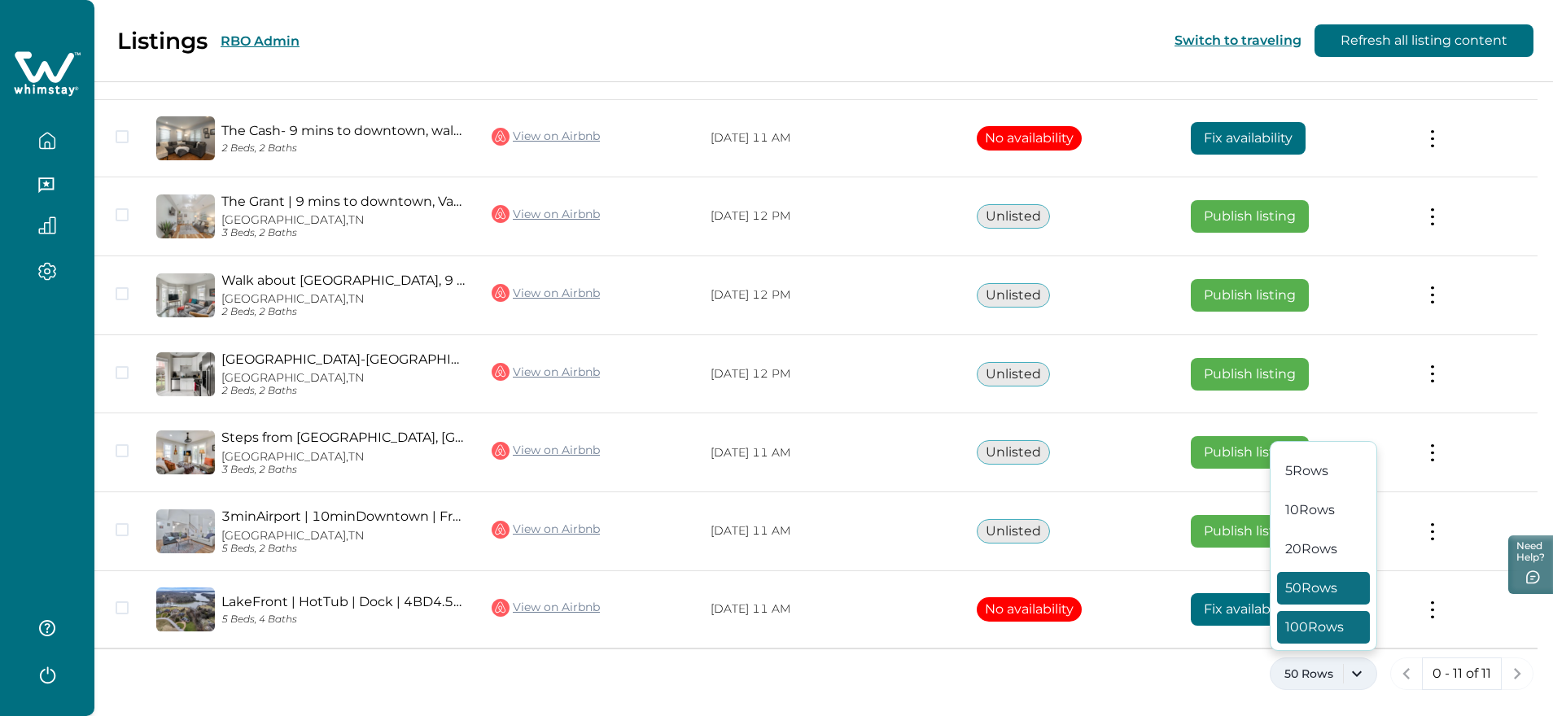
click at [1341, 633] on button "100 Rows" at bounding box center [1323, 627] width 93 height 33
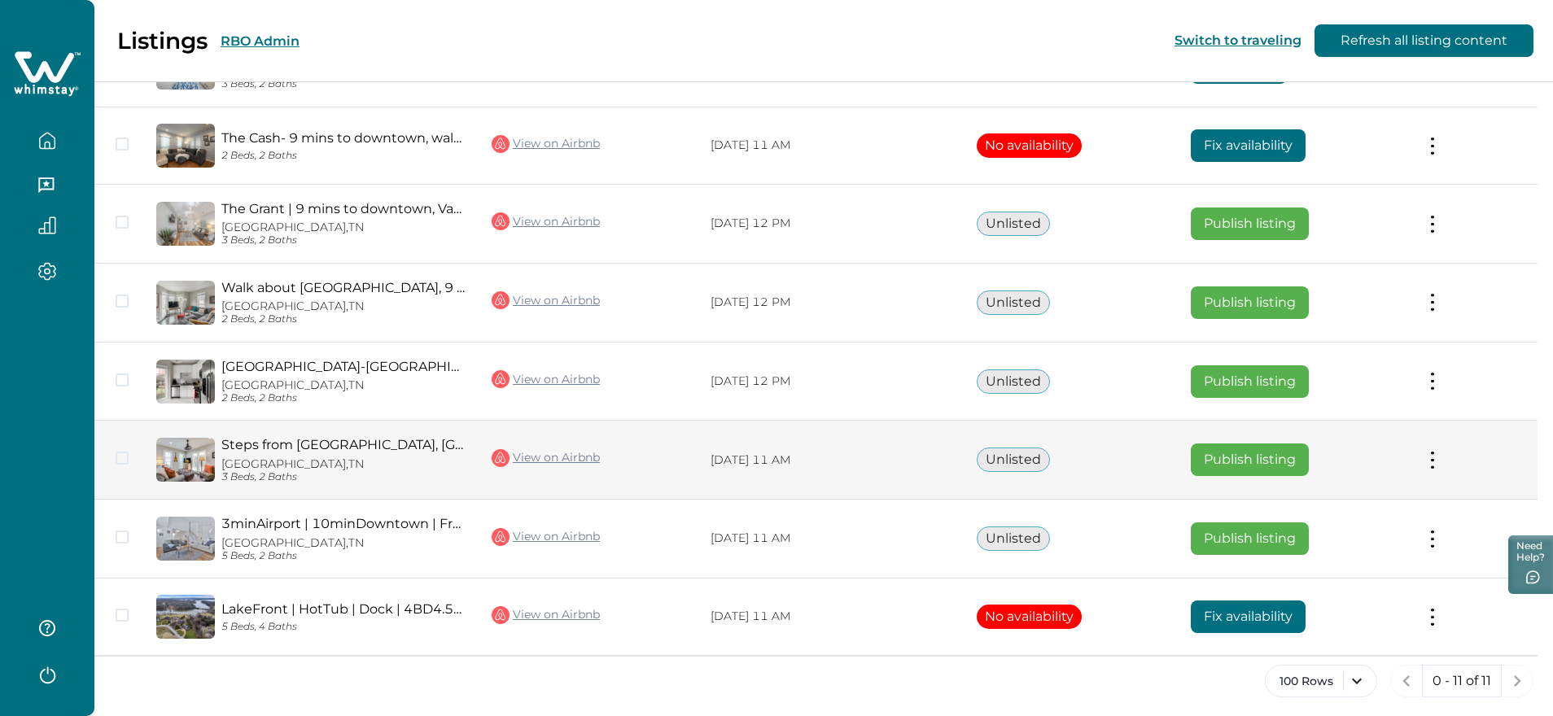
scroll to position [621, 0]
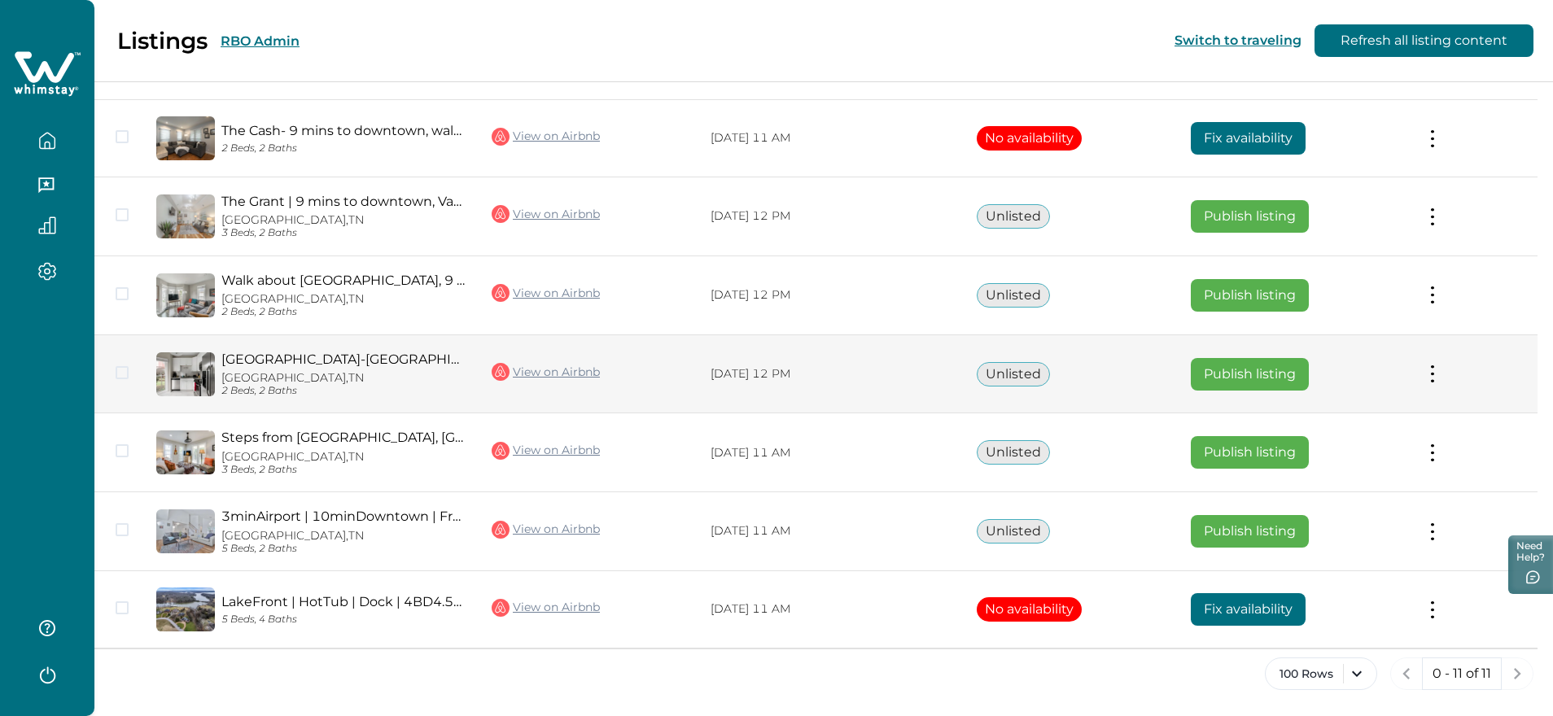
click at [1438, 374] on button at bounding box center [1432, 373] width 13 height 17
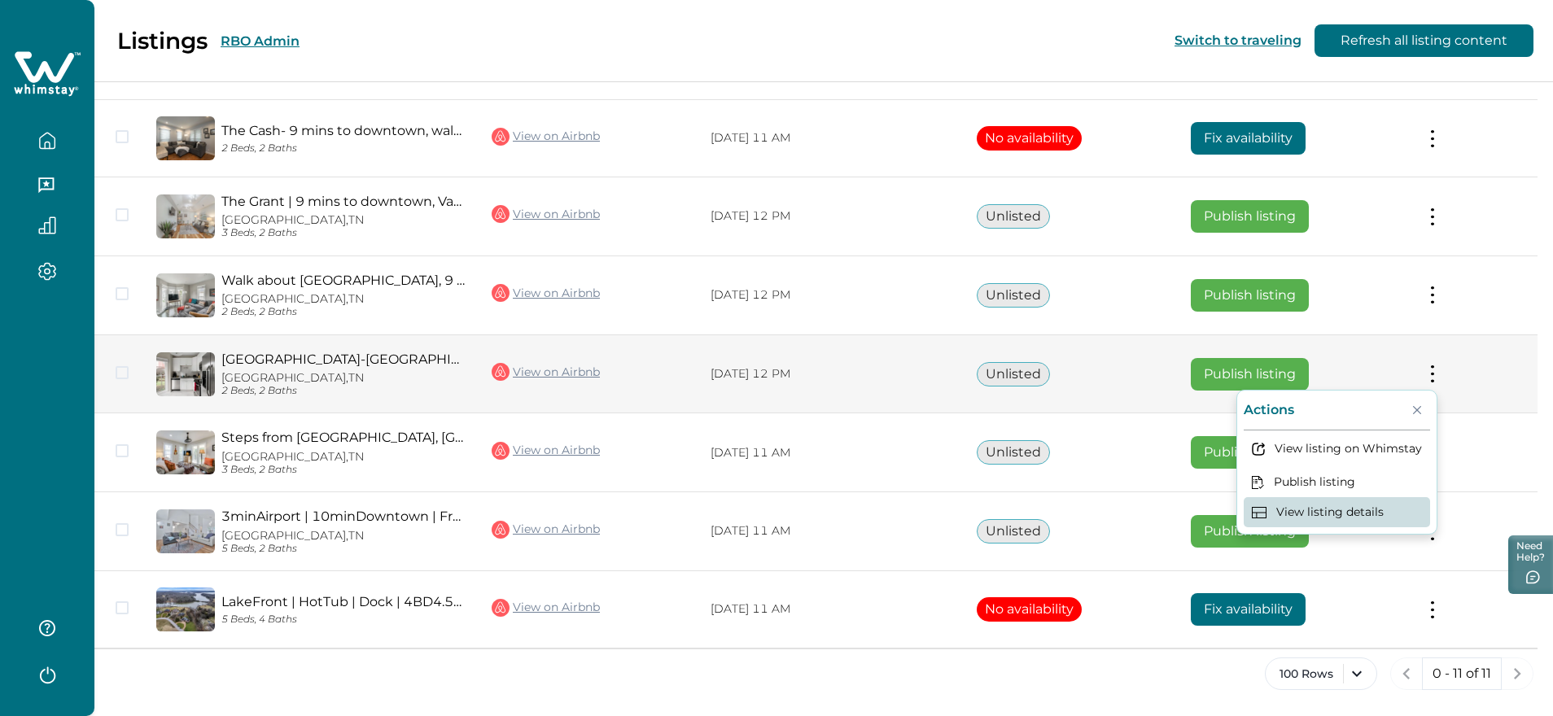
click at [1343, 506] on button "View listing details" at bounding box center [1337, 512] width 186 height 30
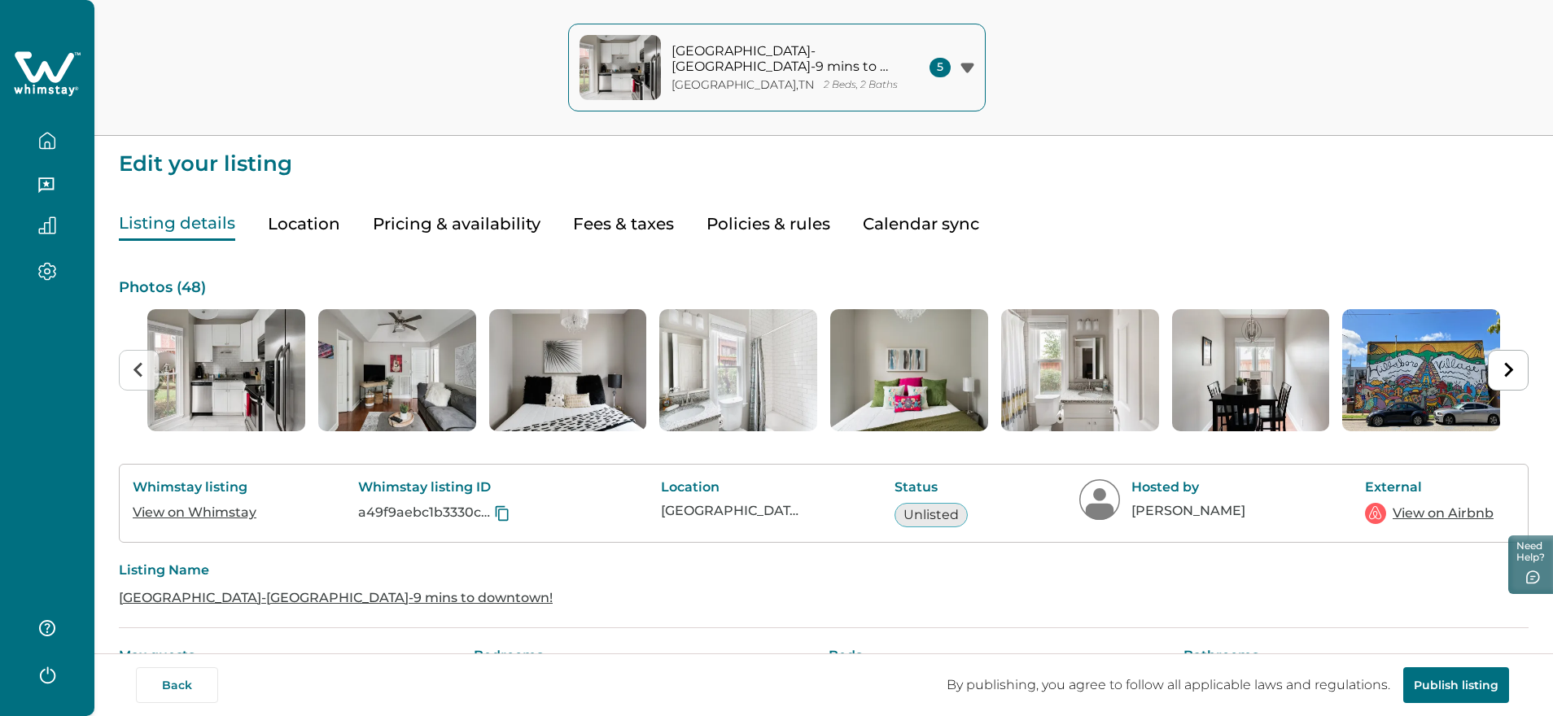
click at [309, 230] on button "Location" at bounding box center [304, 224] width 72 height 33
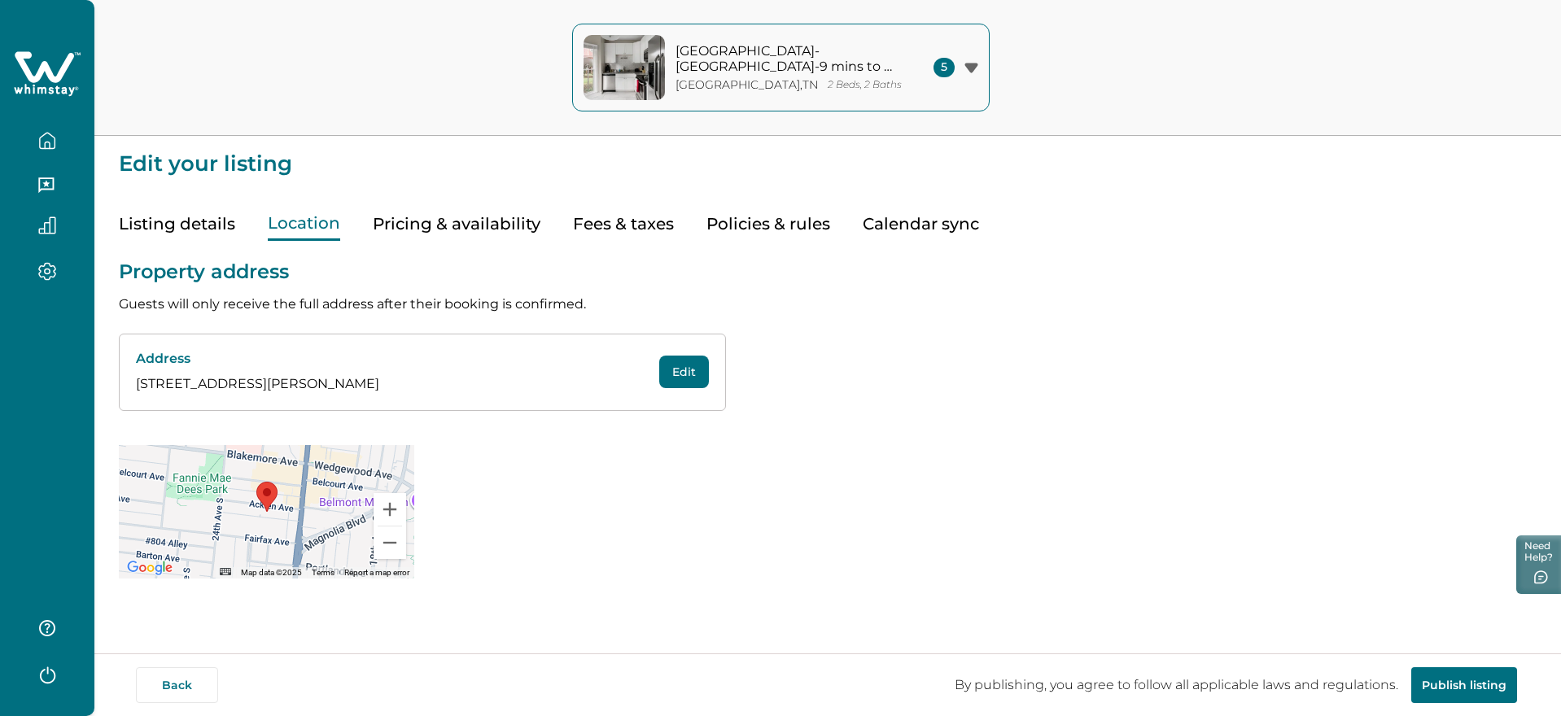
click at [458, 225] on button "Pricing & availability" at bounding box center [457, 224] width 168 height 33
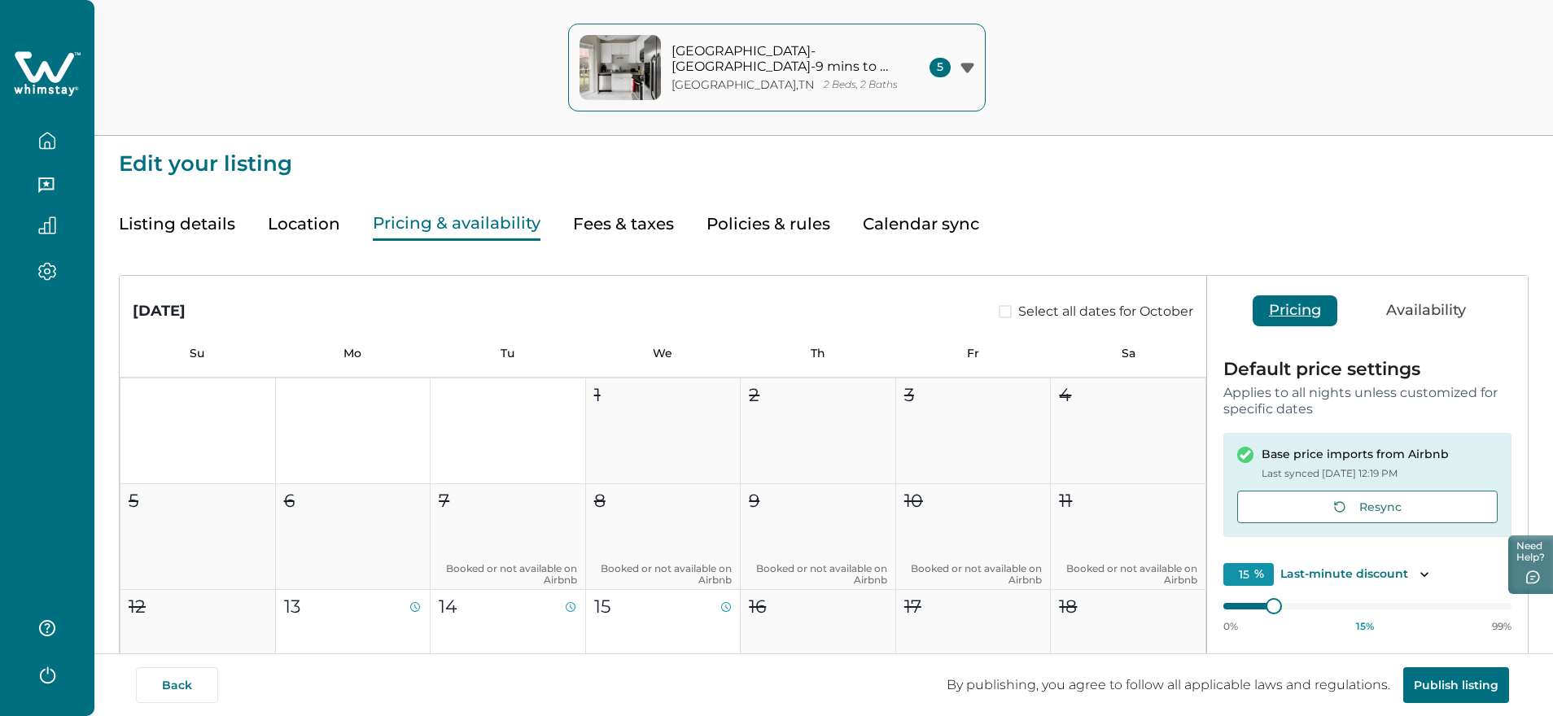
drag, startPoint x: 611, startPoint y: 225, endPoint x: 470, endPoint y: 159, distance: 156.2
click at [611, 225] on button "Fees & taxes" at bounding box center [623, 224] width 101 height 33
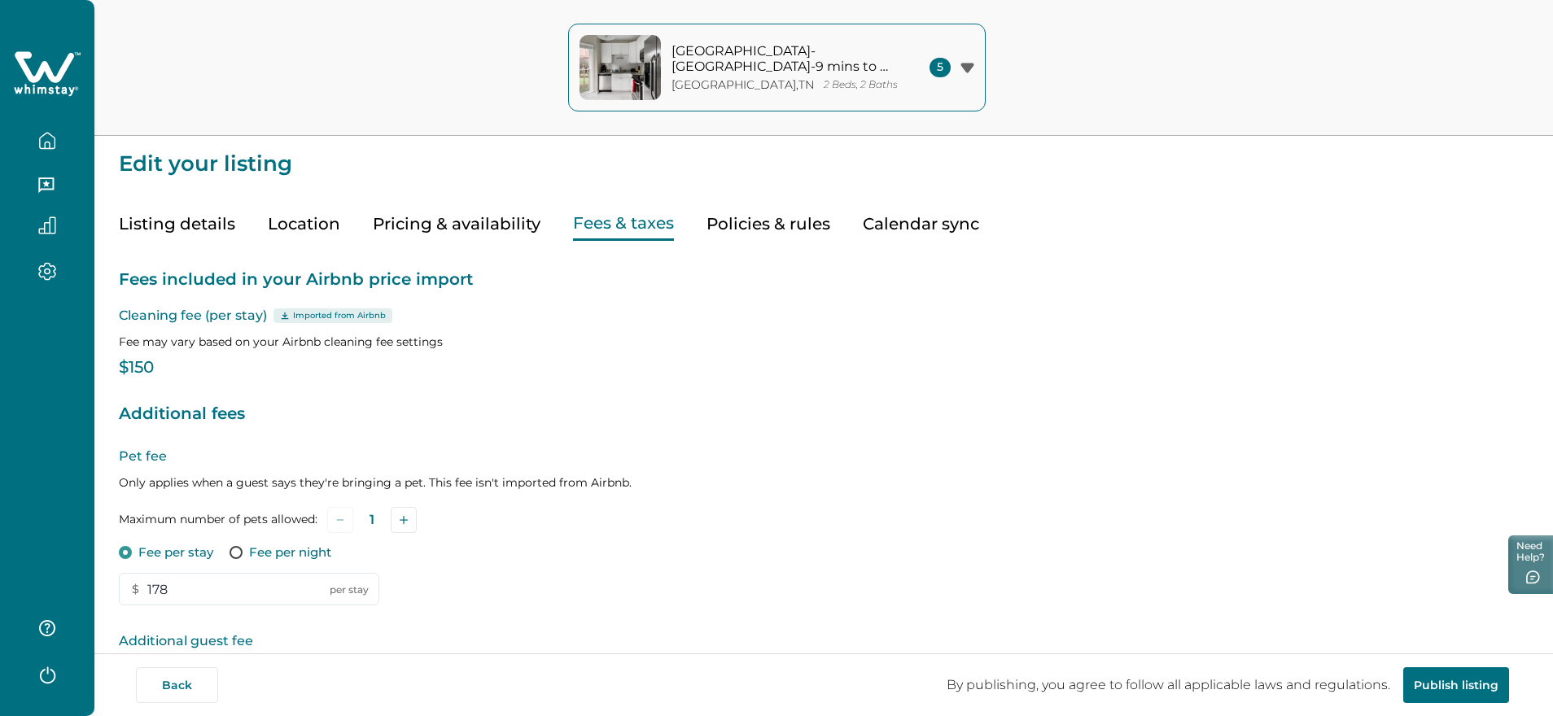
type input "0"
type input "19"
type input "178"
click at [424, 217] on button "Pricing & availability" at bounding box center [457, 224] width 168 height 33
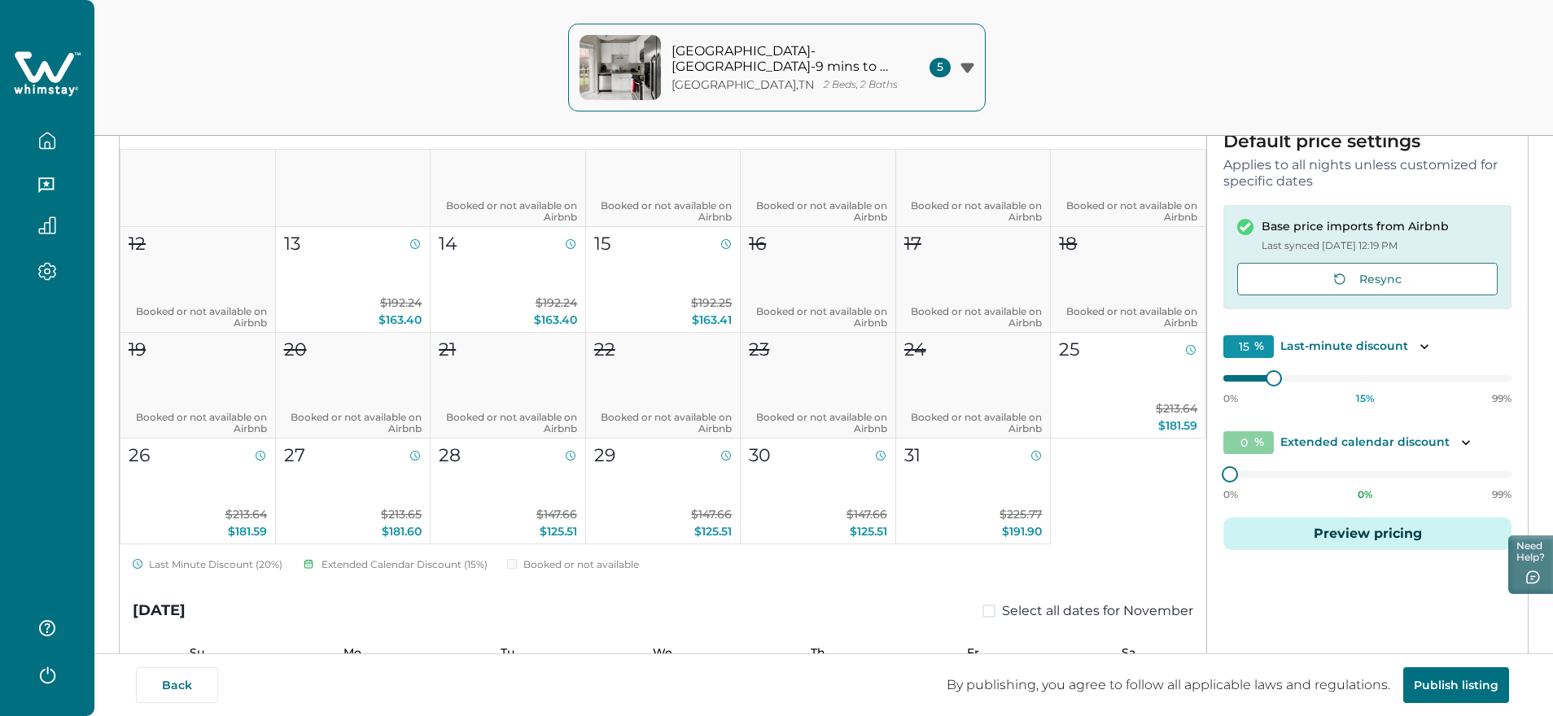
scroll to position [230, 0]
